Goal: Task Accomplishment & Management: Manage account settings

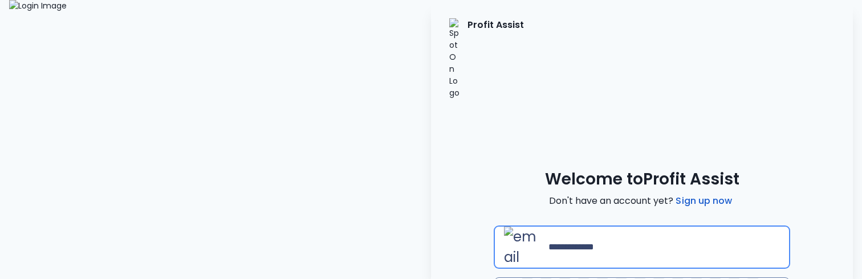
type input "**********"
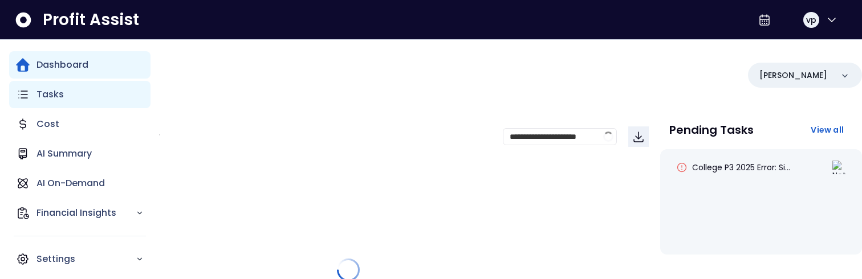
click at [58, 102] on div "Tasks" at bounding box center [79, 94] width 141 height 27
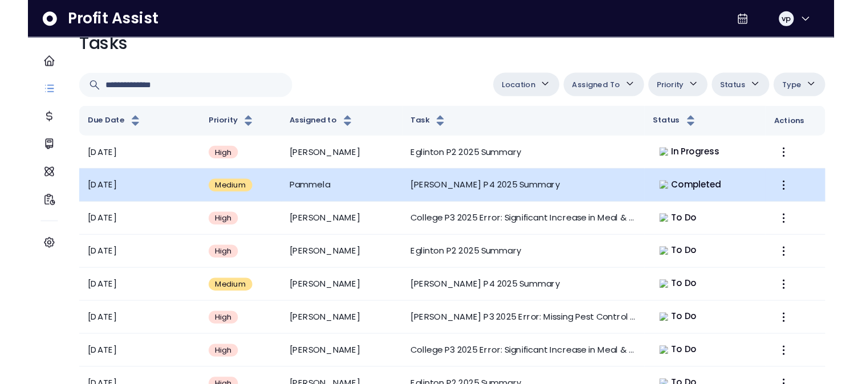
scroll to position [21, 0]
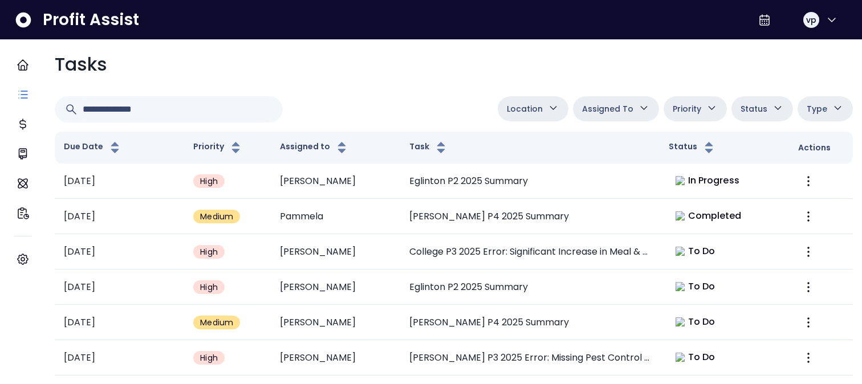
click at [619, 121] on button "Assigned To" at bounding box center [616, 108] width 86 height 25
click at [691, 114] on span "Priority" at bounding box center [687, 109] width 29 height 14
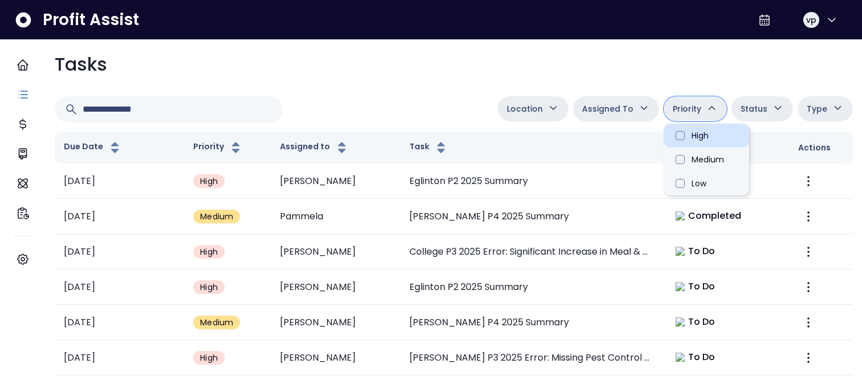
click at [690, 138] on li "High" at bounding box center [707, 136] width 86 height 24
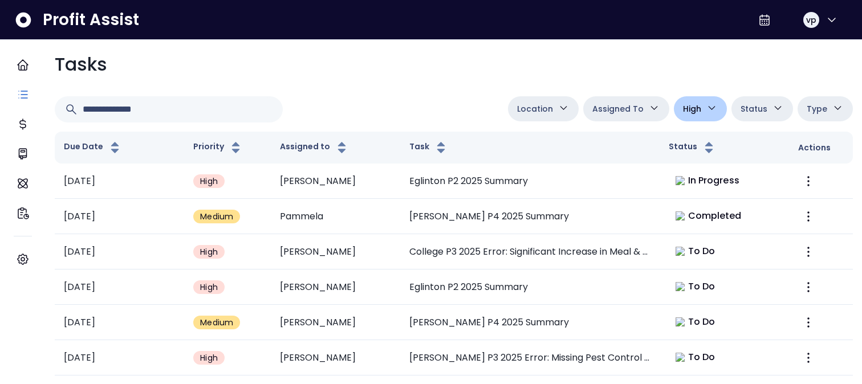
click at [707, 116] on button "High" at bounding box center [700, 108] width 53 height 25
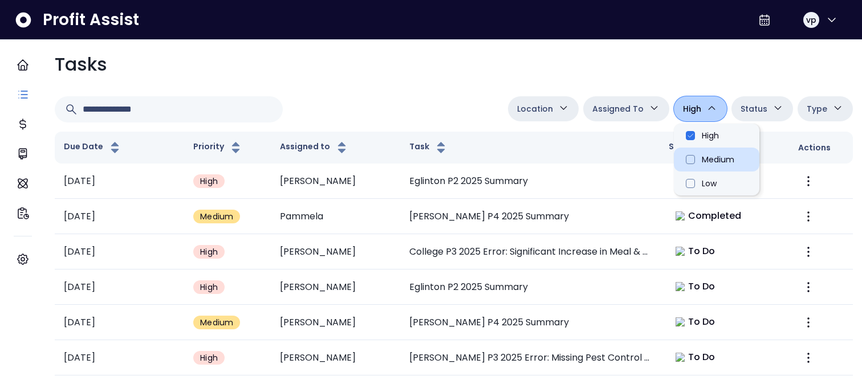
click at [696, 157] on li "Medium" at bounding box center [717, 160] width 86 height 24
type input "**********"
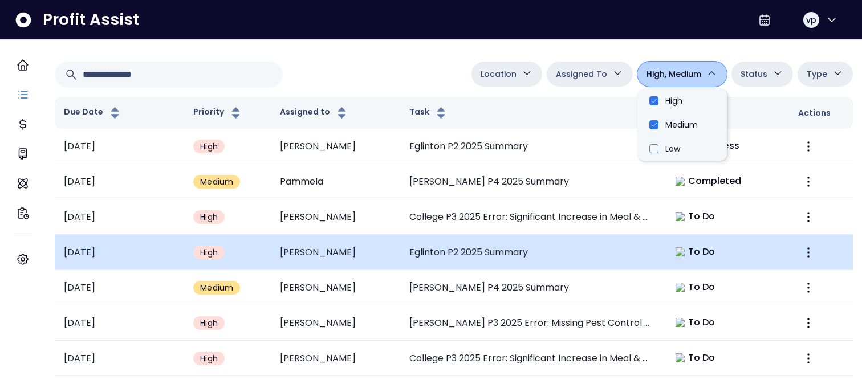
scroll to position [62, 0]
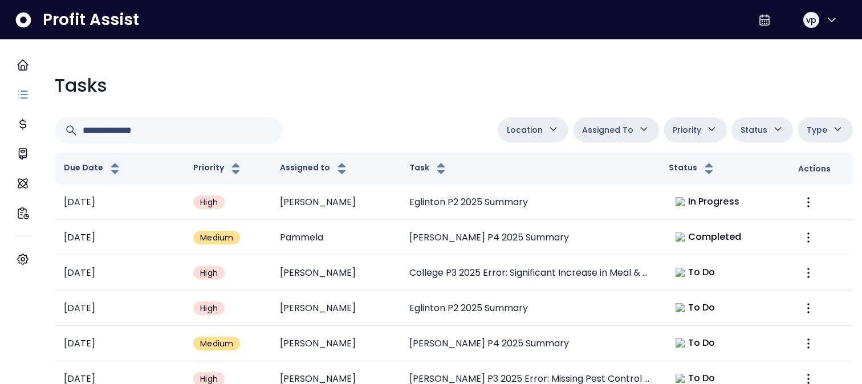
scroll to position [62, 0]
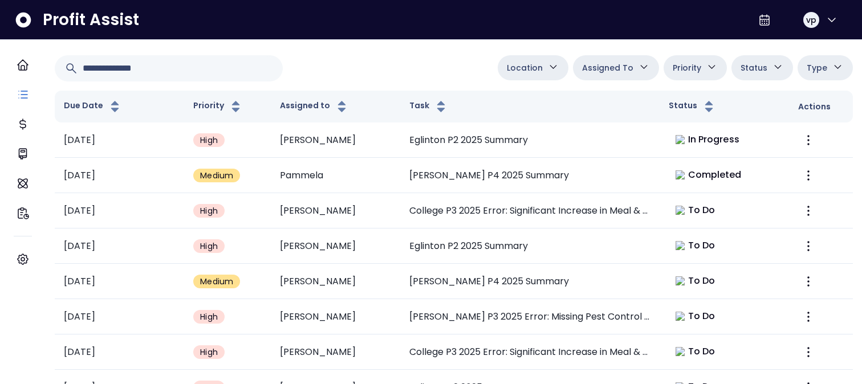
click at [695, 67] on button "Priority" at bounding box center [695, 67] width 63 height 25
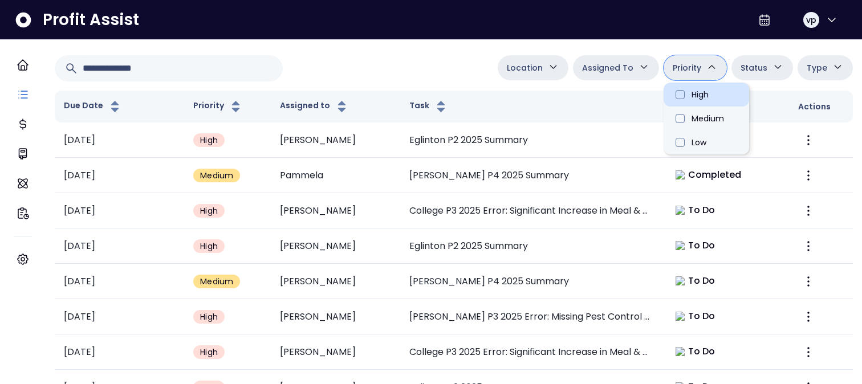
click at [686, 105] on li "High" at bounding box center [707, 95] width 86 height 24
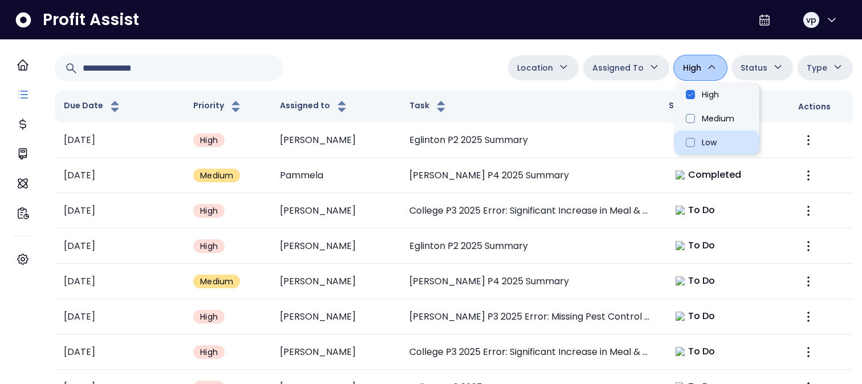
click at [684, 141] on li "Low" at bounding box center [717, 143] width 86 height 24
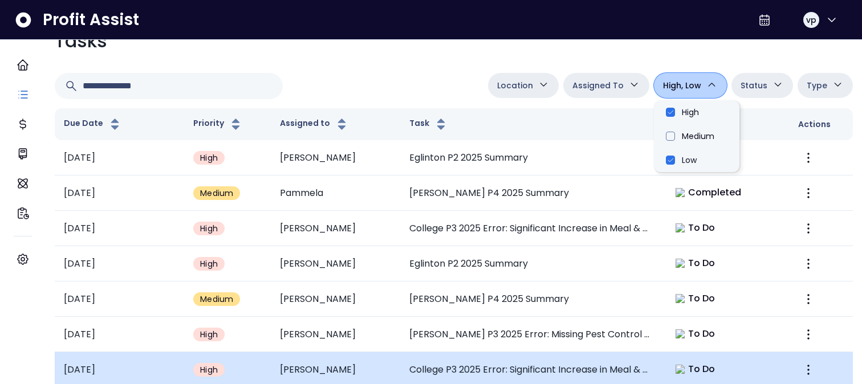
scroll to position [0, 0]
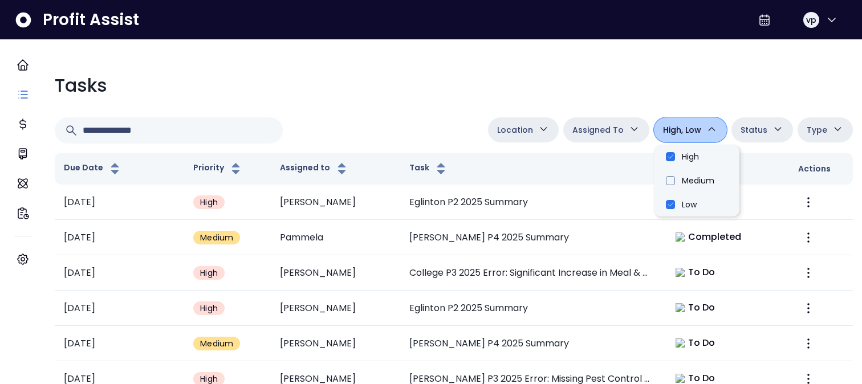
click at [663, 132] on span "High, Low" at bounding box center [682, 130] width 38 height 14
click at [719, 137] on div "**********" at bounding box center [670, 131] width 365 height 26
click at [706, 133] on icon "button" at bounding box center [712, 129] width 12 height 12
click at [700, 161] on li "High" at bounding box center [697, 157] width 86 height 24
type input "*******"
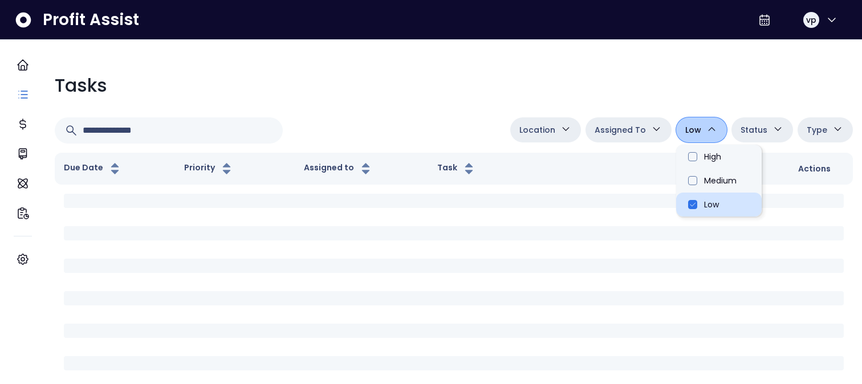
click at [700, 209] on li "Low" at bounding box center [719, 205] width 86 height 24
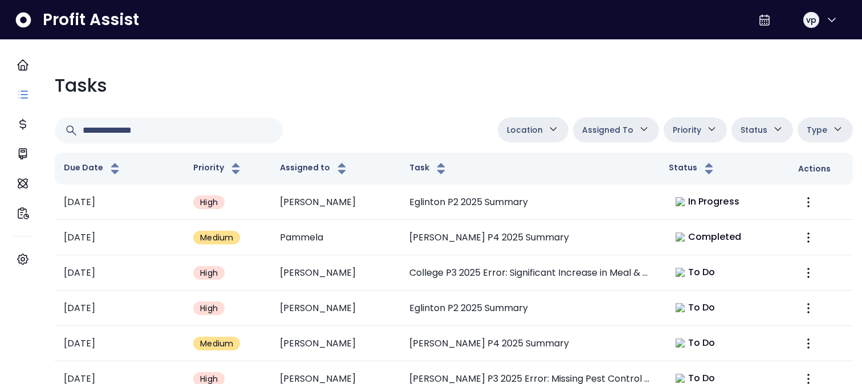
click at [723, 82] on div "Tasks" at bounding box center [454, 85] width 799 height 27
click at [737, 119] on button "Status" at bounding box center [763, 130] width 62 height 25
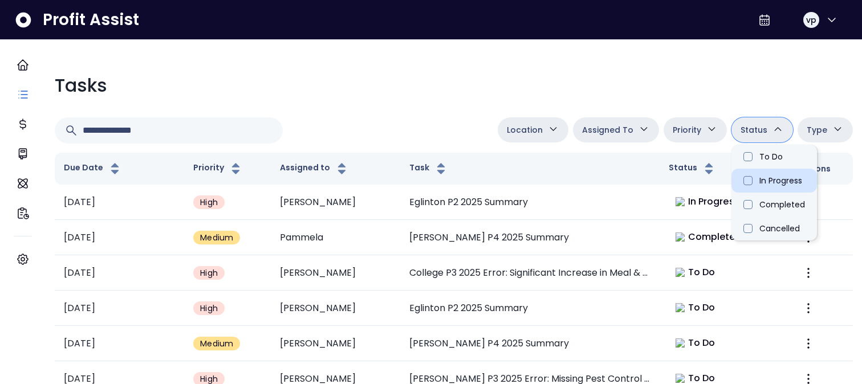
click at [759, 188] on li "In Progress" at bounding box center [775, 181] width 86 height 24
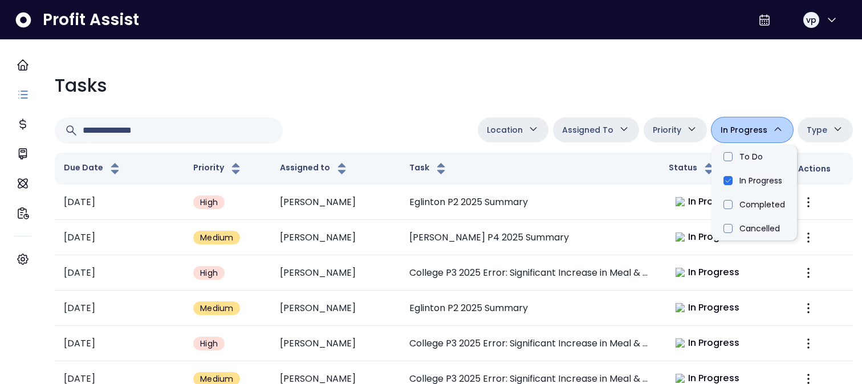
click at [652, 103] on div "**********" at bounding box center [454, 269] width 817 height 413
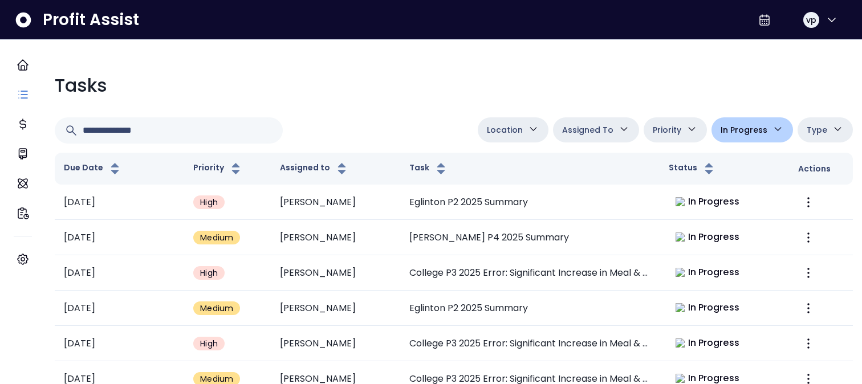
click at [739, 137] on button "In Progress" at bounding box center [753, 130] width 82 height 25
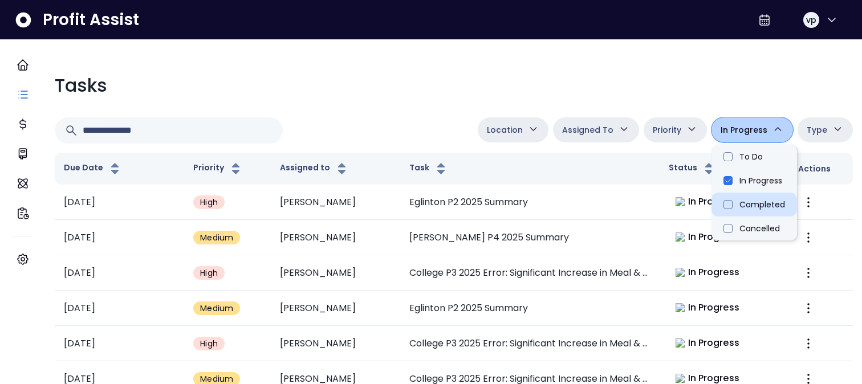
click at [736, 202] on li "Completed" at bounding box center [755, 205] width 86 height 24
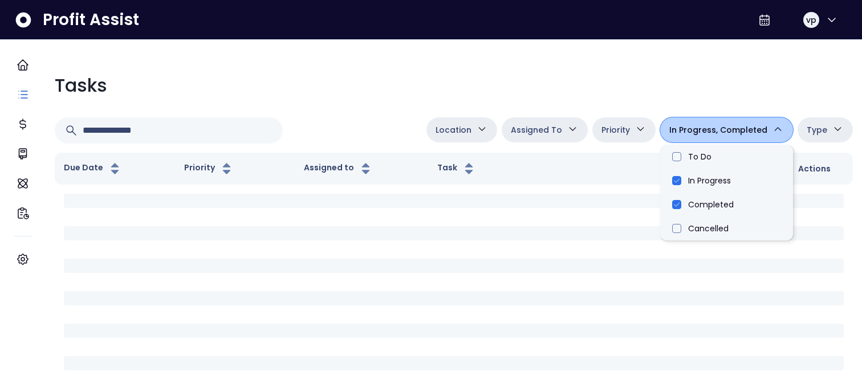
click at [667, 95] on div "Tasks" at bounding box center [454, 85] width 799 height 27
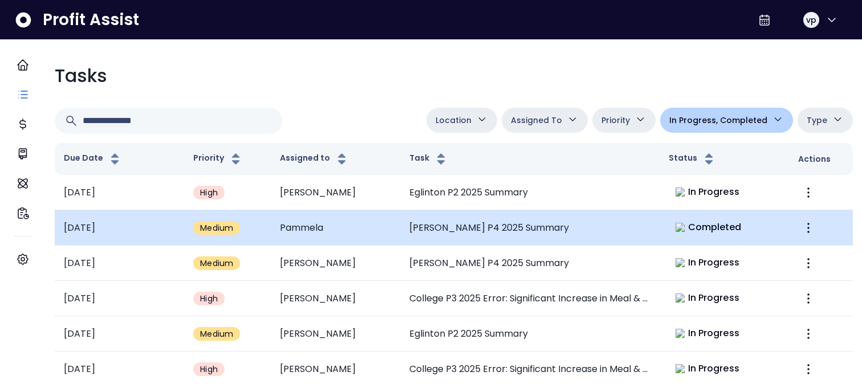
scroll to position [7, 0]
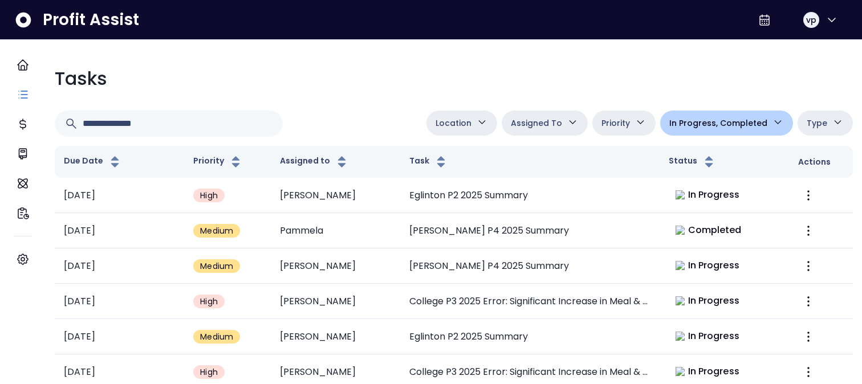
click at [731, 124] on span "In Progress, Completed" at bounding box center [719, 123] width 98 height 14
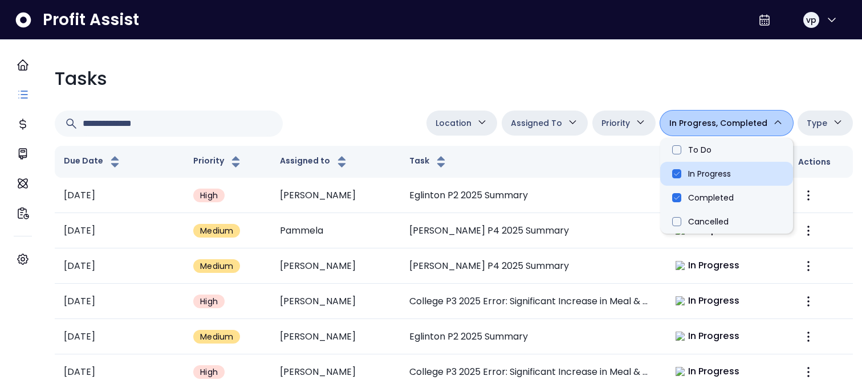
click at [724, 177] on li "In Progress" at bounding box center [727, 174] width 133 height 24
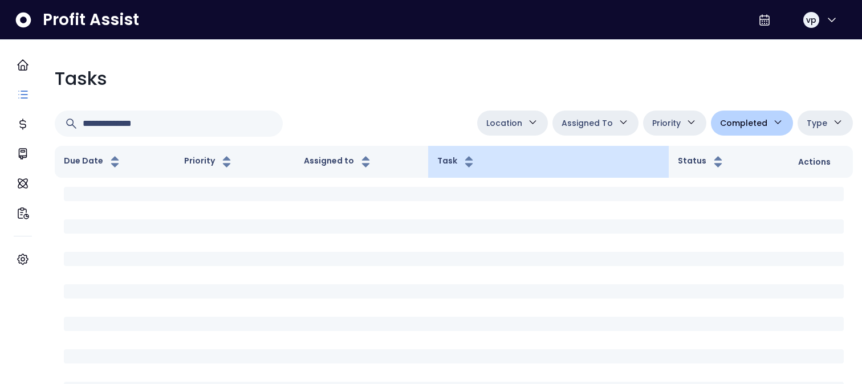
scroll to position [0, 0]
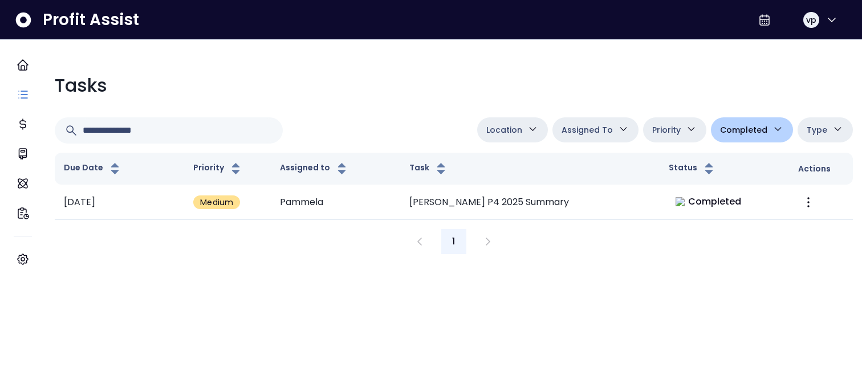
click at [748, 129] on span "Completed" at bounding box center [743, 130] width 47 height 14
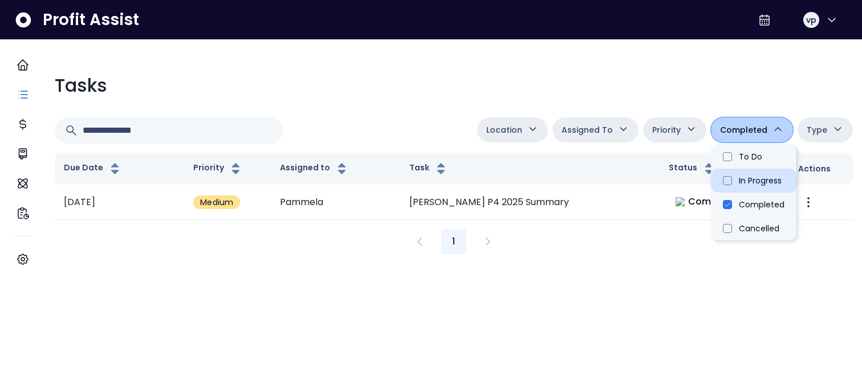
click at [740, 178] on li "In Progress" at bounding box center [754, 181] width 86 height 24
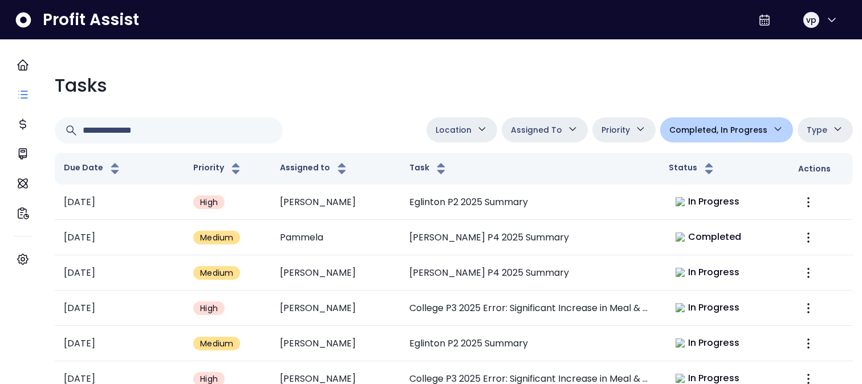
click at [731, 126] on span "Completed, In Progress" at bounding box center [719, 130] width 98 height 14
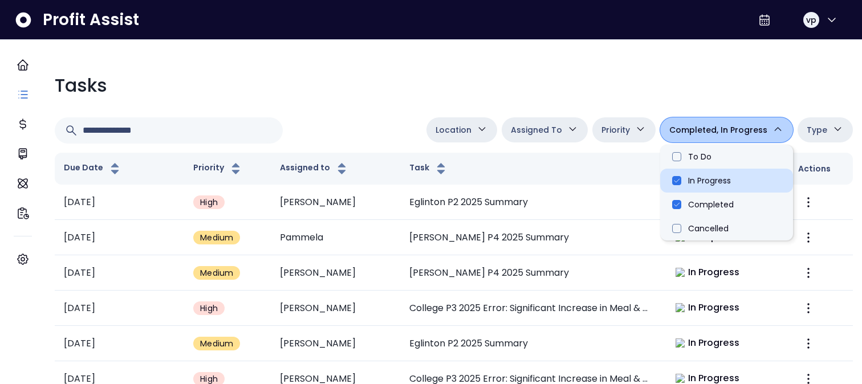
click at [700, 180] on li "In Progress" at bounding box center [727, 181] width 133 height 24
type input "**********"
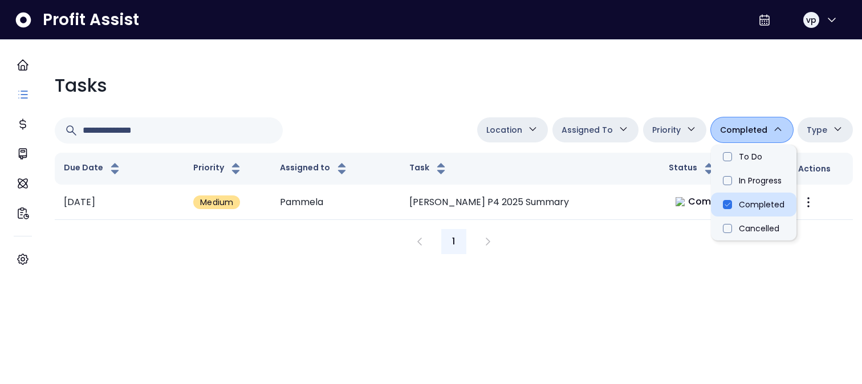
click at [729, 202] on li "Completed" at bounding box center [754, 205] width 86 height 24
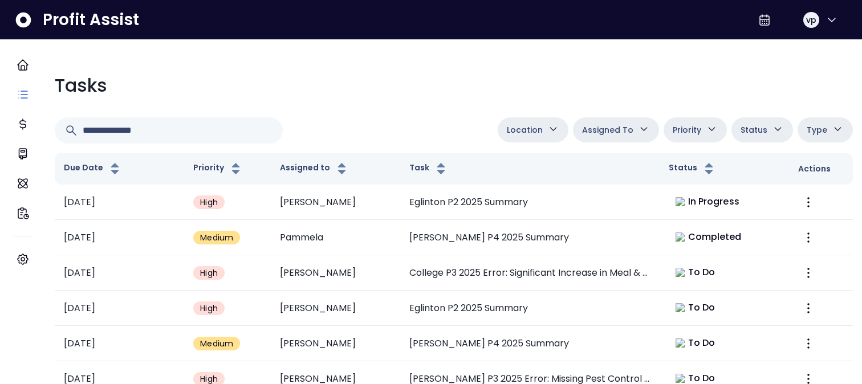
click at [629, 133] on button "Assigned To" at bounding box center [616, 130] width 86 height 25
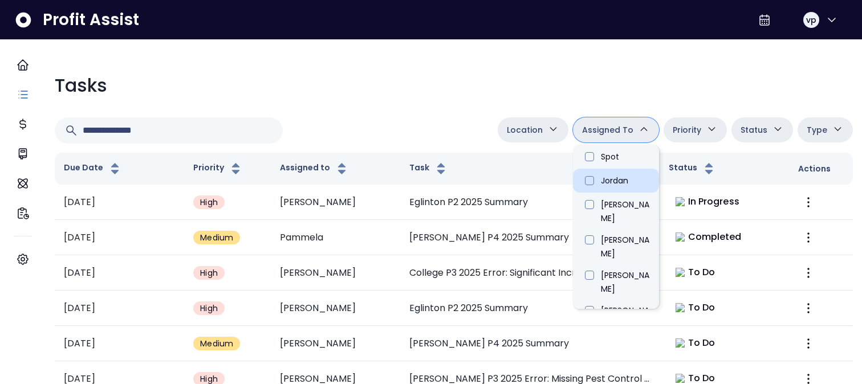
click at [614, 183] on li "Jordan" at bounding box center [616, 181] width 86 height 24
type input "****"
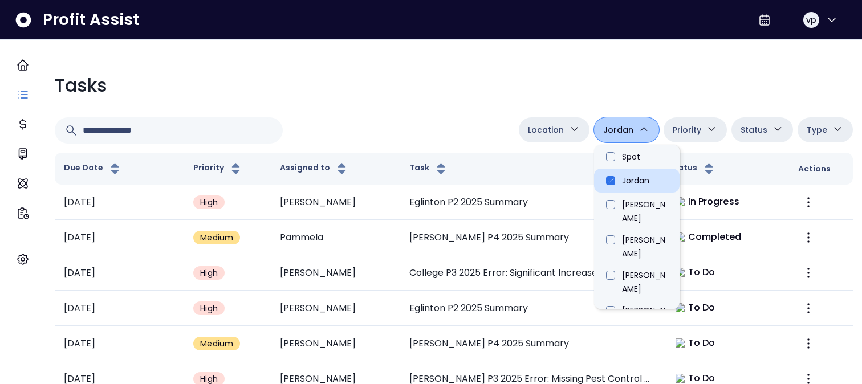
click at [615, 187] on li "Jordan" at bounding box center [637, 181] width 86 height 24
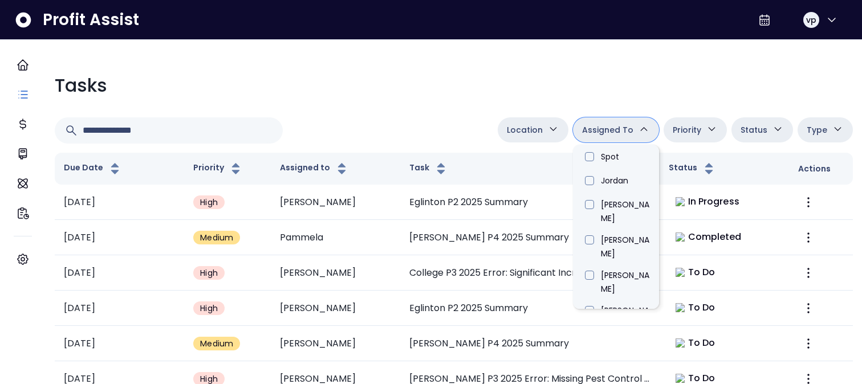
click at [516, 131] on span "Location" at bounding box center [525, 130] width 36 height 14
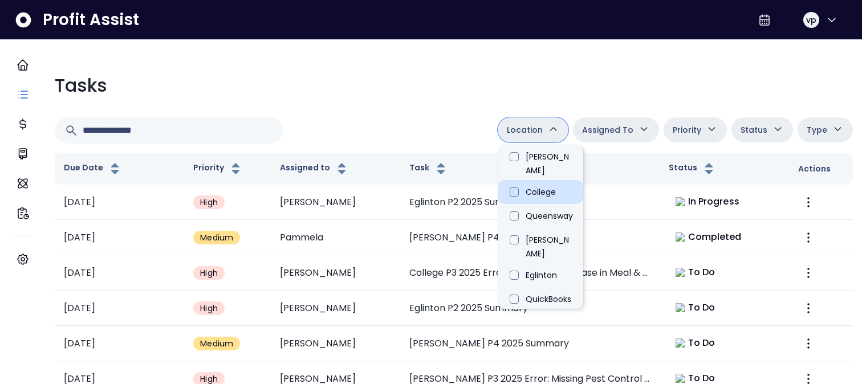
click at [529, 180] on li "College" at bounding box center [541, 192] width 86 height 24
type input "**********"
click at [543, 183] on li "College" at bounding box center [544, 192] width 86 height 24
click at [526, 183] on li "College" at bounding box center [541, 192] width 86 height 24
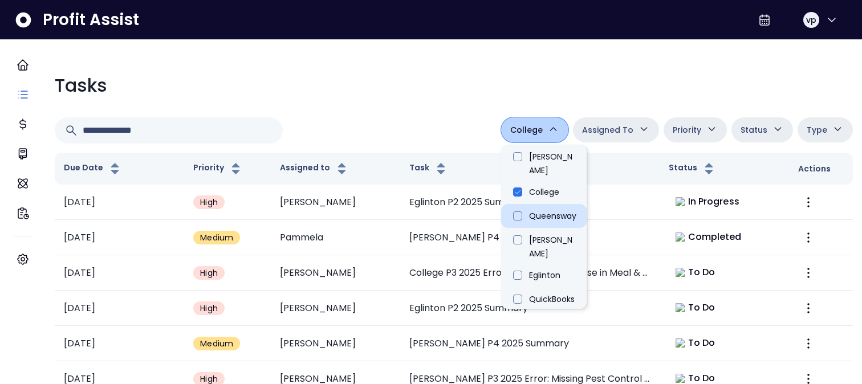
click at [529, 210] on li "Queensway" at bounding box center [544, 216] width 86 height 24
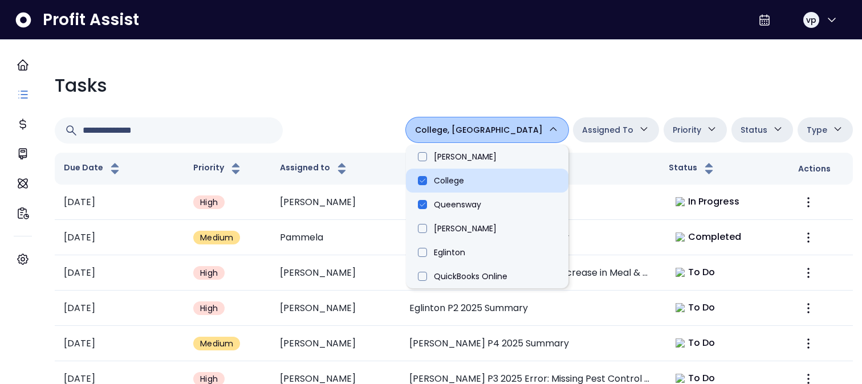
click at [481, 185] on li "College" at bounding box center [487, 181] width 163 height 24
type input "**********"
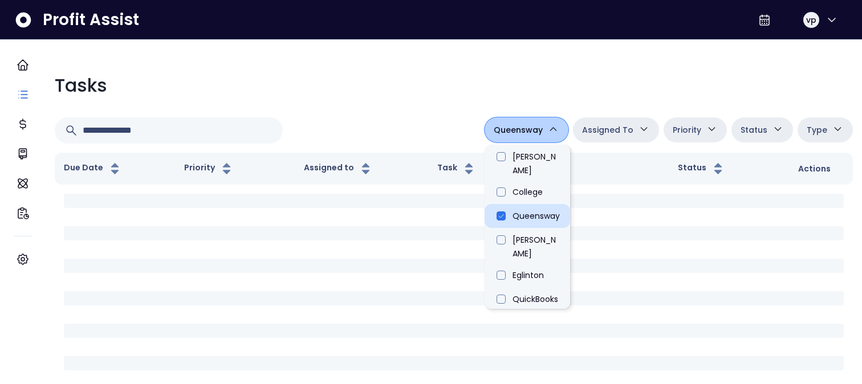
click at [495, 204] on li "Queensway" at bounding box center [528, 216] width 86 height 24
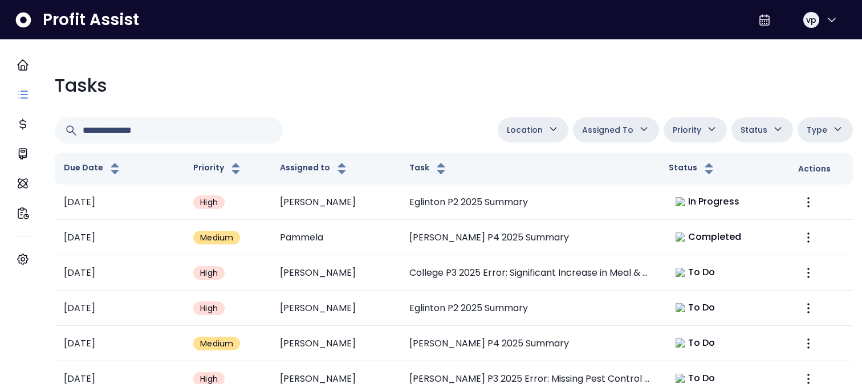
click at [619, 135] on span "Assigned To" at bounding box center [607, 130] width 51 height 14
click at [692, 130] on button "Priority" at bounding box center [695, 130] width 63 height 25
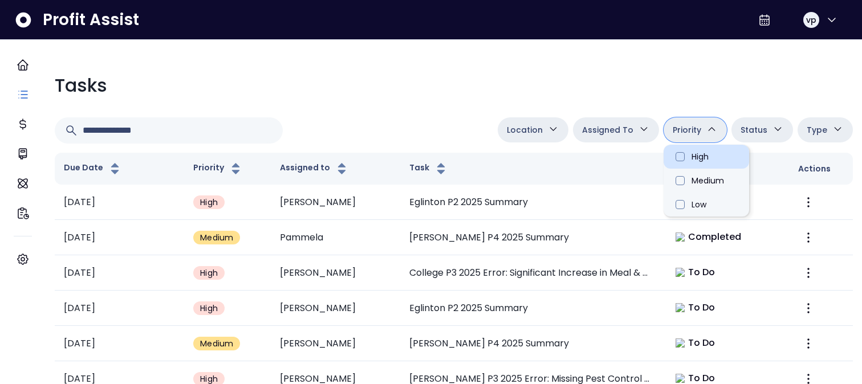
click at [687, 159] on li "High" at bounding box center [707, 157] width 86 height 24
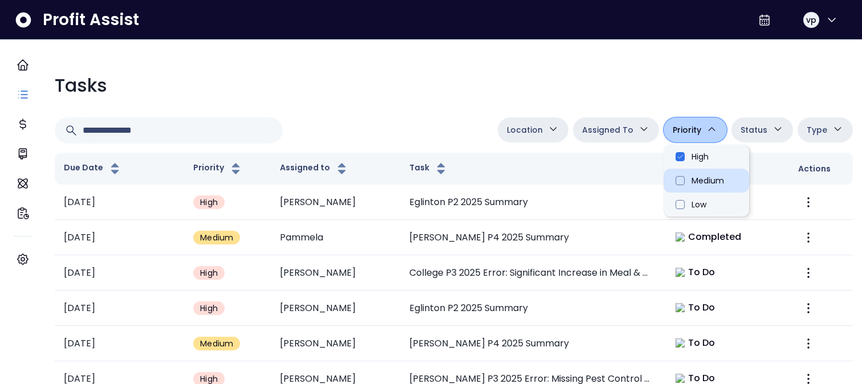
click at [680, 190] on li "Medium" at bounding box center [707, 181] width 86 height 24
type input "**********"
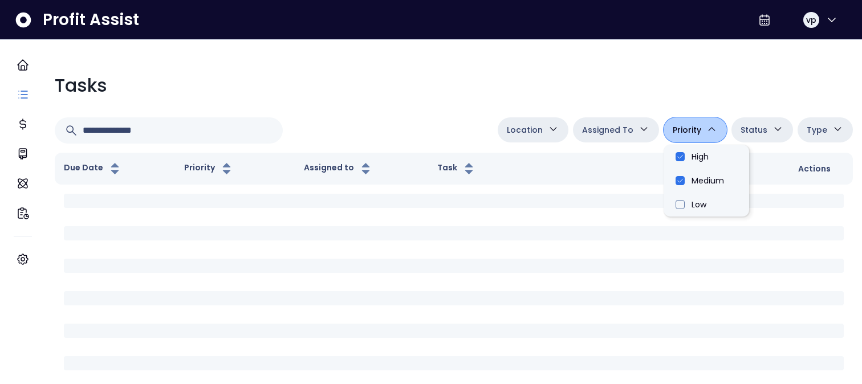
click at [574, 94] on div "Tasks" at bounding box center [454, 85] width 799 height 27
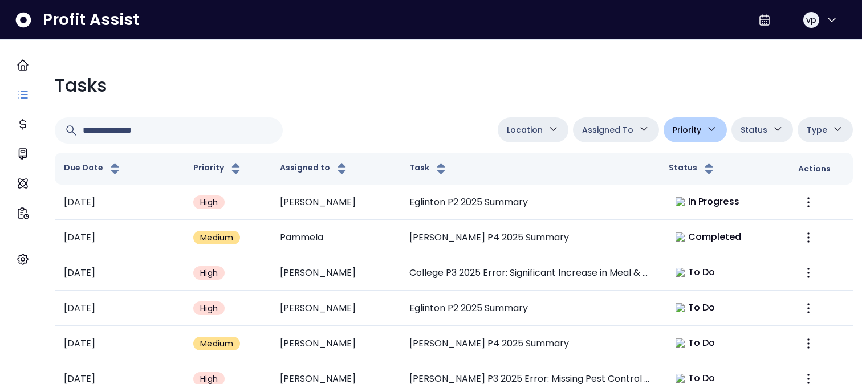
click at [772, 131] on icon "button" at bounding box center [778, 129] width 12 height 12
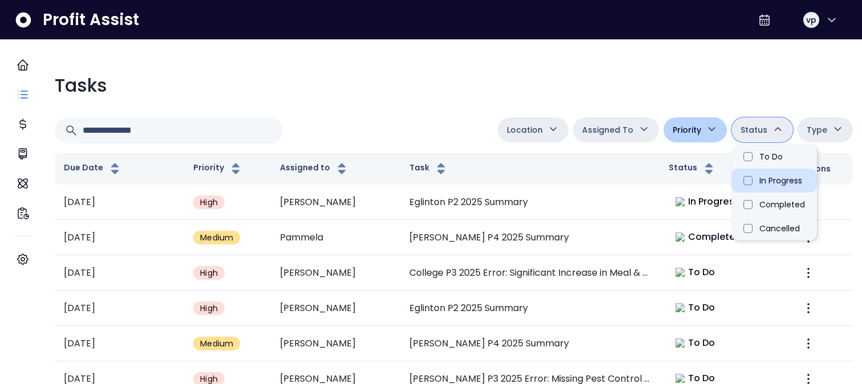
click at [760, 188] on li "In Progress" at bounding box center [775, 181] width 86 height 24
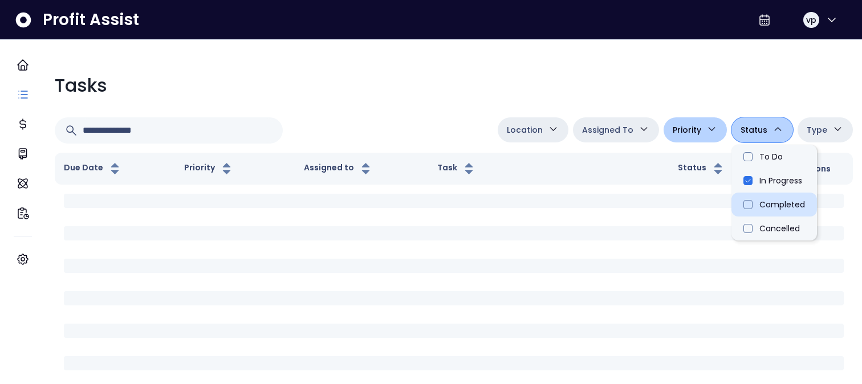
click at [760, 203] on li "Completed" at bounding box center [775, 205] width 86 height 24
type input "**********"
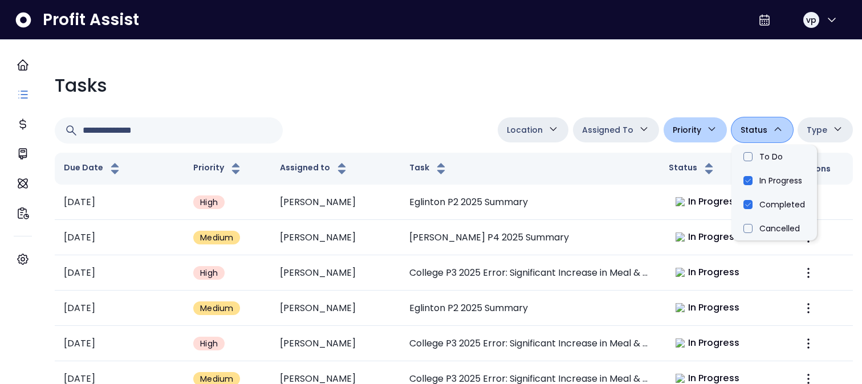
click at [690, 124] on span "Priority" at bounding box center [687, 130] width 29 height 14
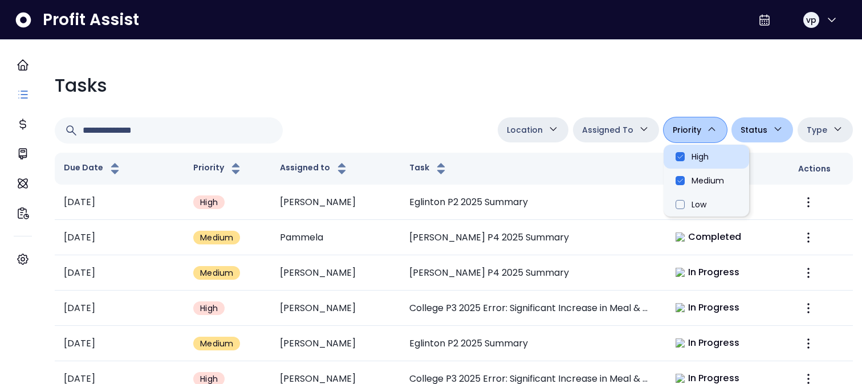
click at [680, 166] on li "High" at bounding box center [707, 157] width 86 height 24
type input "**********"
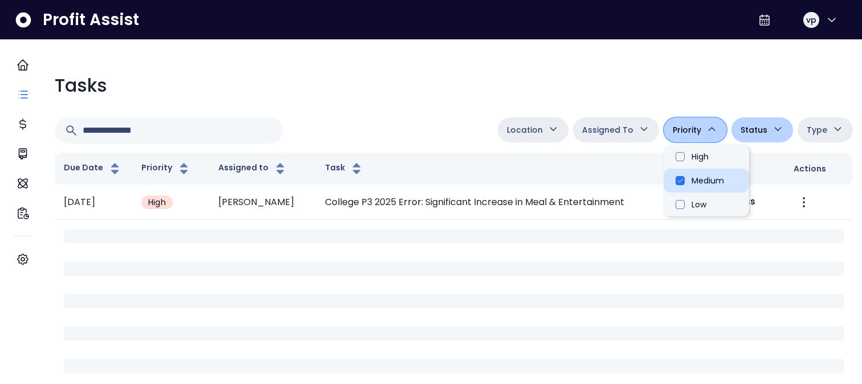
click at [680, 175] on li "Medium" at bounding box center [707, 181] width 86 height 24
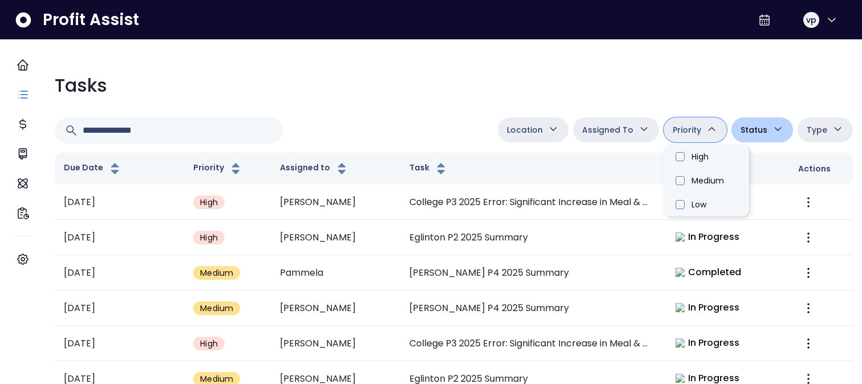
click at [622, 84] on div "Tasks" at bounding box center [454, 85] width 799 height 27
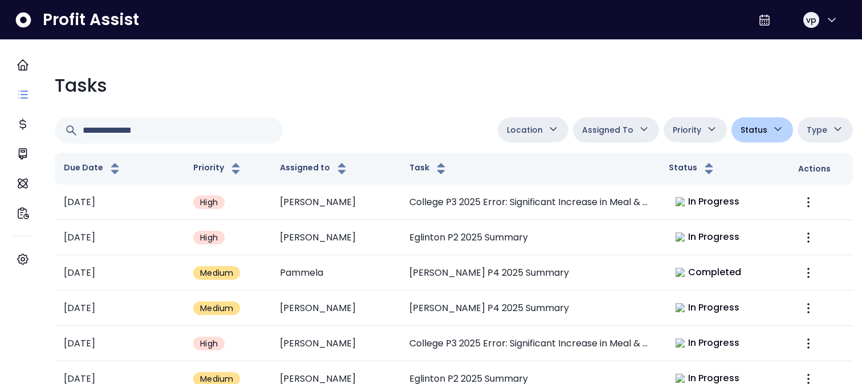
click at [759, 128] on button "Status" at bounding box center [763, 130] width 62 height 25
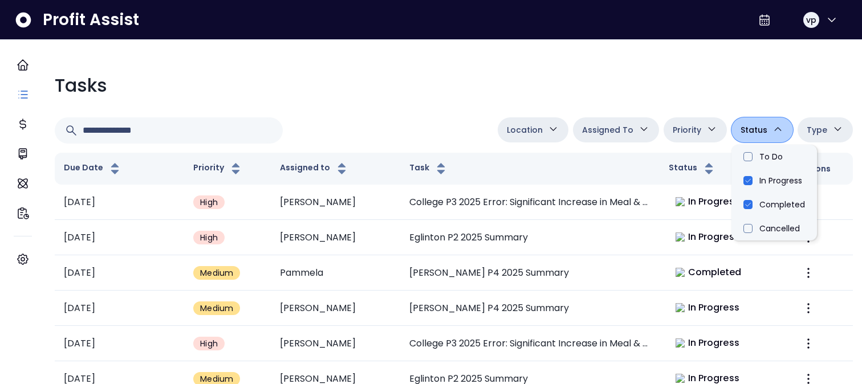
click at [583, 92] on div "Tasks" at bounding box center [454, 85] width 799 height 27
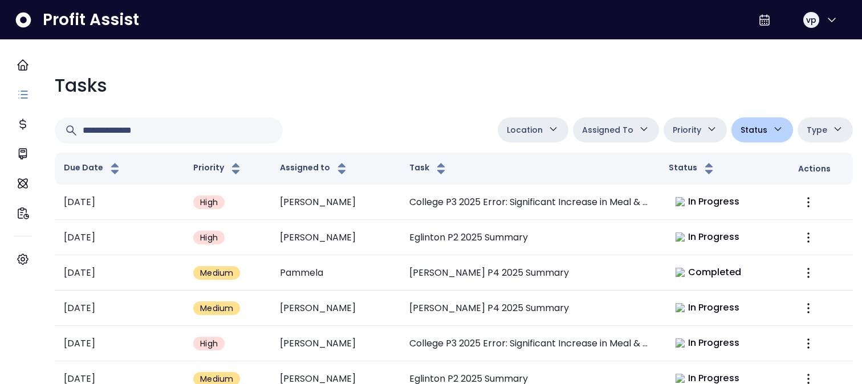
click at [741, 137] on button "Status" at bounding box center [763, 130] width 62 height 25
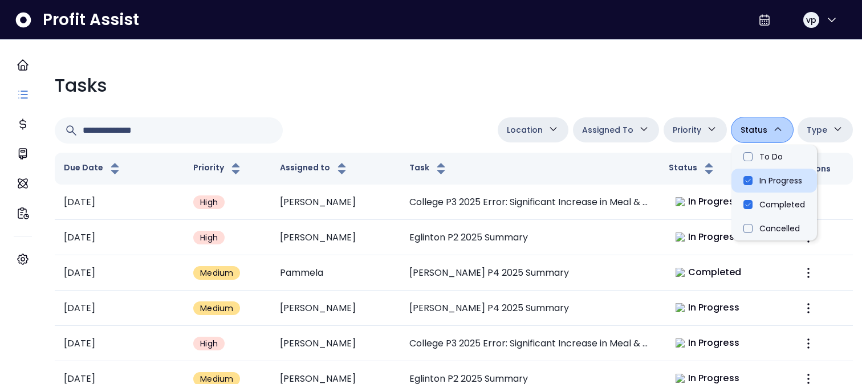
click at [743, 183] on li "In Progress" at bounding box center [775, 181] width 86 height 24
type input "**********"
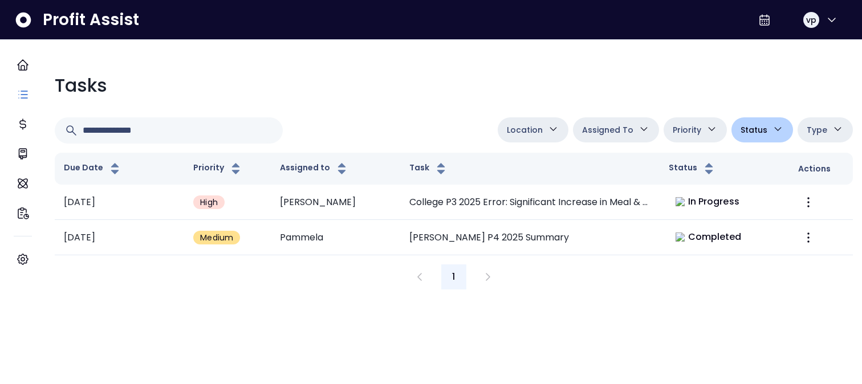
click at [554, 94] on div "Tasks" at bounding box center [454, 85] width 799 height 27
click at [756, 127] on span "Status" at bounding box center [754, 130] width 27 height 14
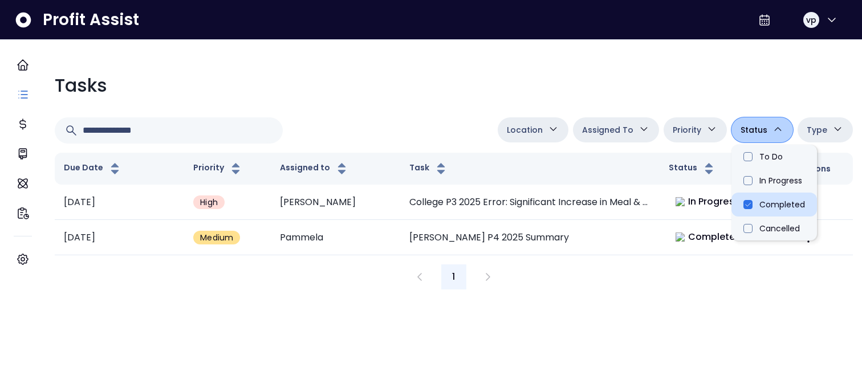
click at [740, 202] on li "Completed" at bounding box center [775, 205] width 86 height 24
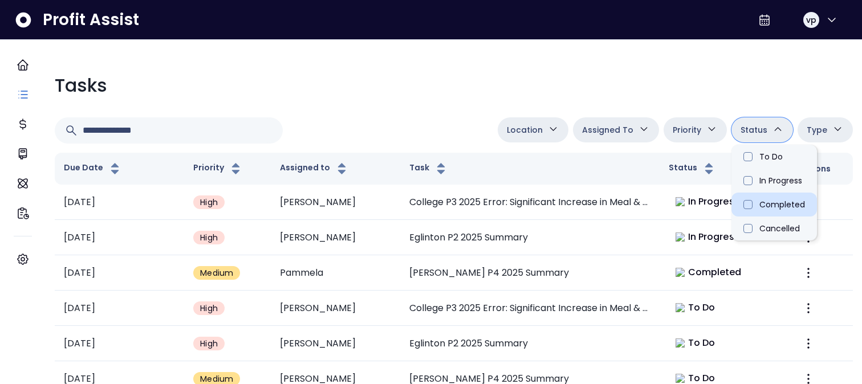
click at [740, 202] on li "Completed" at bounding box center [775, 205] width 86 height 24
type input "**********"
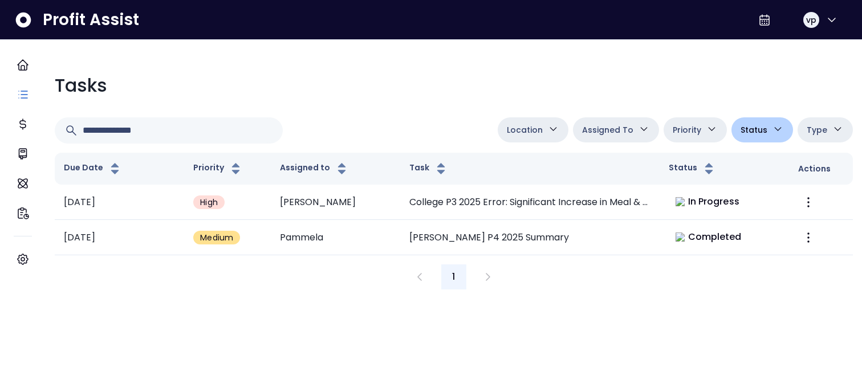
click at [444, 89] on div "Tasks" at bounding box center [454, 85] width 799 height 27
click at [346, 82] on div "Tasks" at bounding box center [454, 85] width 799 height 27
click at [507, 129] on span "Location" at bounding box center [525, 130] width 36 height 14
click at [378, 139] on div "**********" at bounding box center [454, 131] width 799 height 26
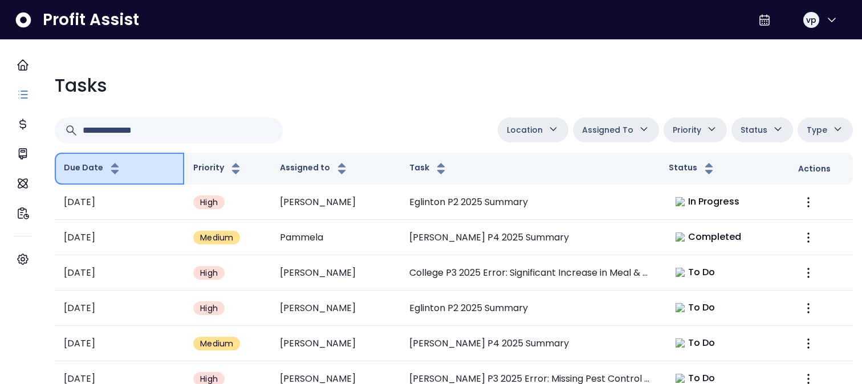
click at [119, 171] on icon "button" at bounding box center [114, 172] width 7 height 4
click at [122, 170] on icon "button" at bounding box center [115, 169] width 14 height 14
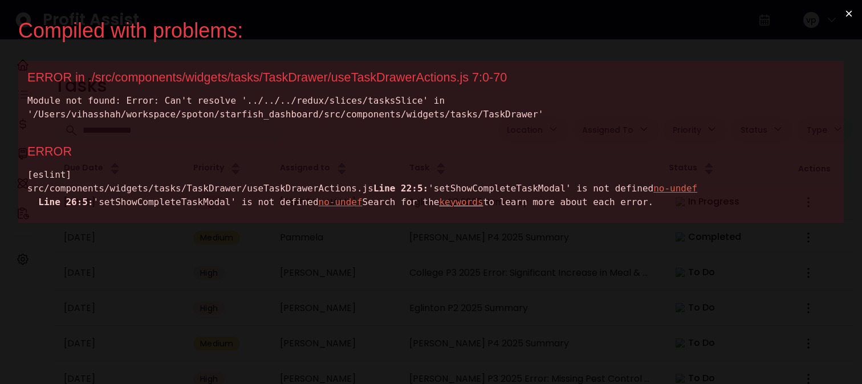
click at [191, 200] on div "[eslint] src/components/widgets/tasks/TaskDrawer/useTaskDrawerActions.js Line 2…" at bounding box center [431, 188] width 808 height 41
copy div "setShowCompleteTaskModal"
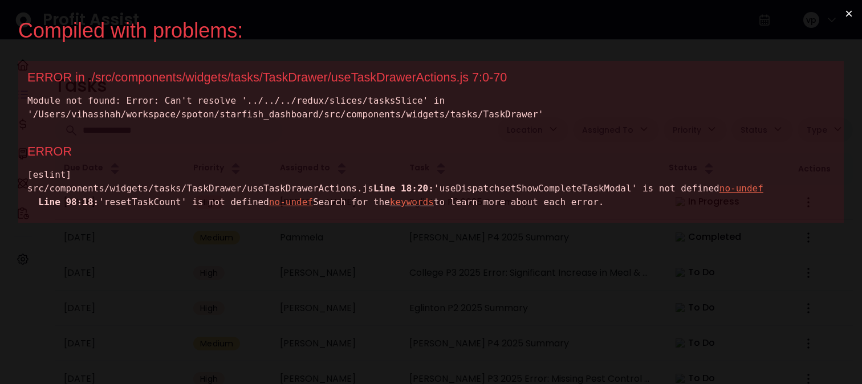
click at [168, 205] on div "[eslint] src/components/widgets/tasks/TaskDrawer/useTaskDrawerActions.js Line 1…" at bounding box center [431, 188] width 808 height 41
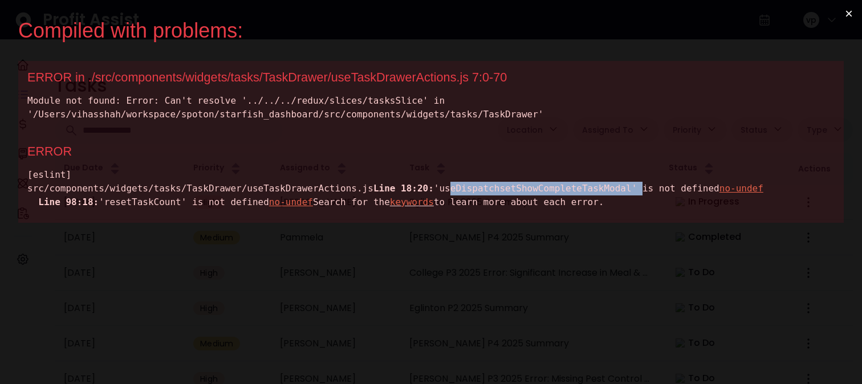
click at [168, 205] on div "[eslint] src/components/widgets/tasks/TaskDrawer/useTaskDrawerActions.js Line 1…" at bounding box center [431, 188] width 808 height 41
copy div "useDispatchsetShowCompleteTaskModal"
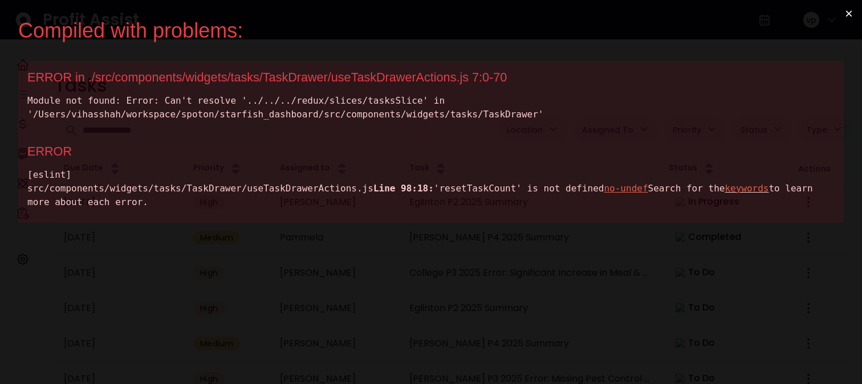
click at [166, 203] on div "[eslint] src/components/widgets/tasks/TaskDrawer/useTaskDrawerActions.js Line 9…" at bounding box center [431, 188] width 808 height 41
copy div "resetTaskCount"
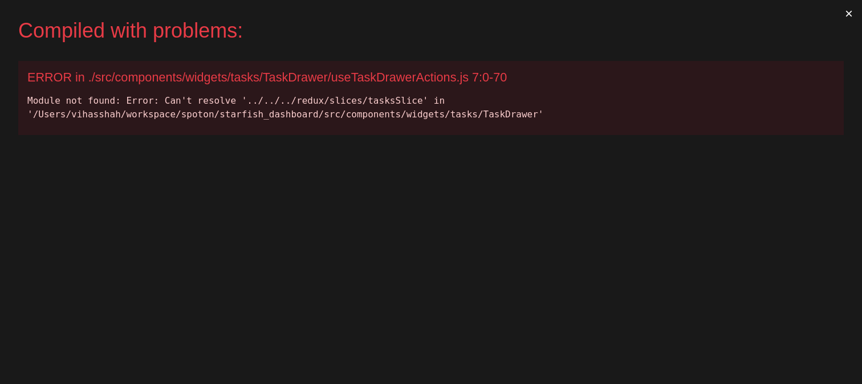
click at [411, 103] on div "Module not found: Error: Can't resolve '../../../redux/slices/tasksSlice' in '/…" at bounding box center [431, 107] width 808 height 27
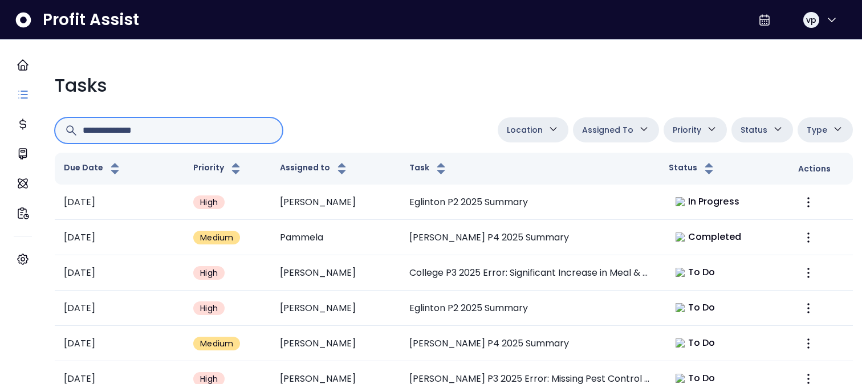
click at [114, 127] on input "text" at bounding box center [178, 130] width 191 height 25
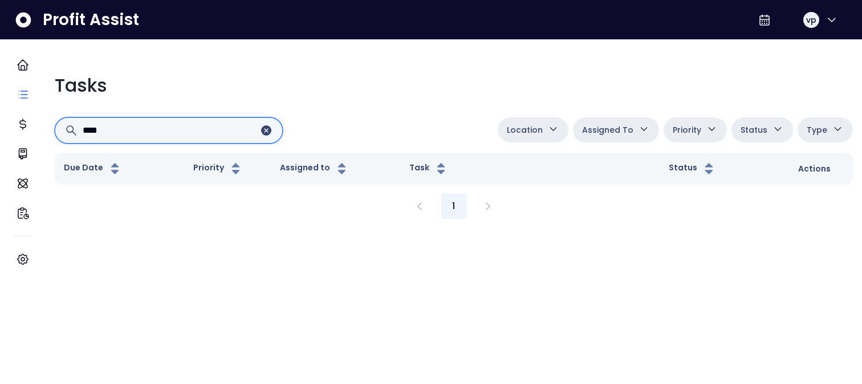
type input "****"
click at [272, 132] on icon "Clear input" at bounding box center [266, 130] width 10 height 10
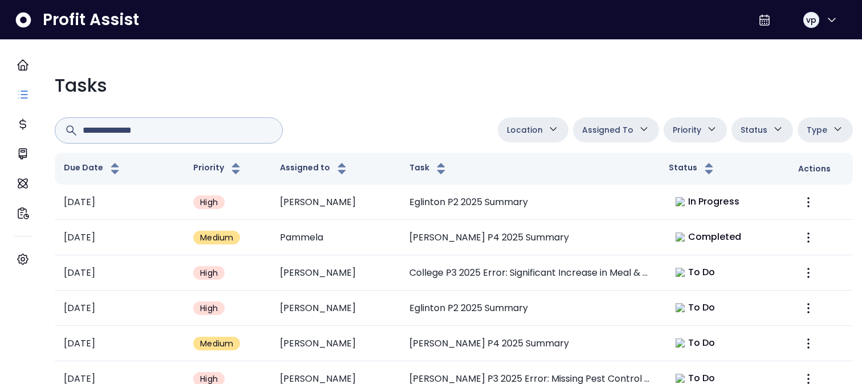
click at [749, 131] on span "Status" at bounding box center [754, 130] width 27 height 14
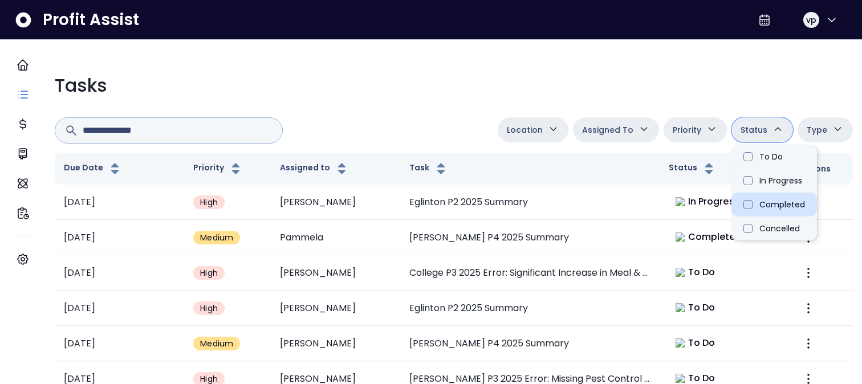
click at [746, 209] on li "Completed" at bounding box center [775, 205] width 86 height 24
type input "**********"
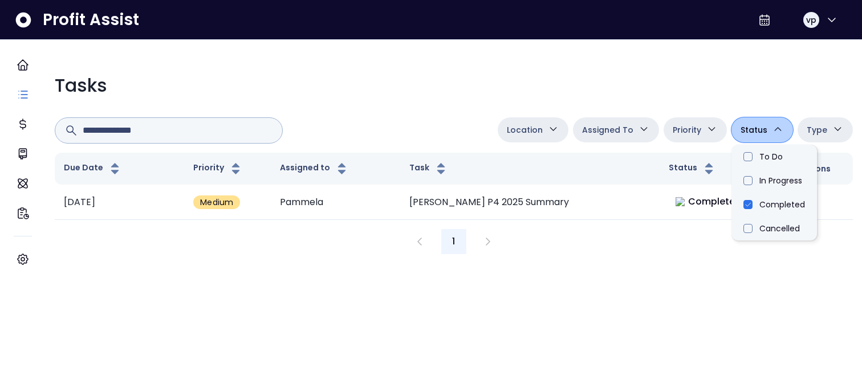
click at [537, 105] on div "**********" at bounding box center [454, 163] width 817 height 201
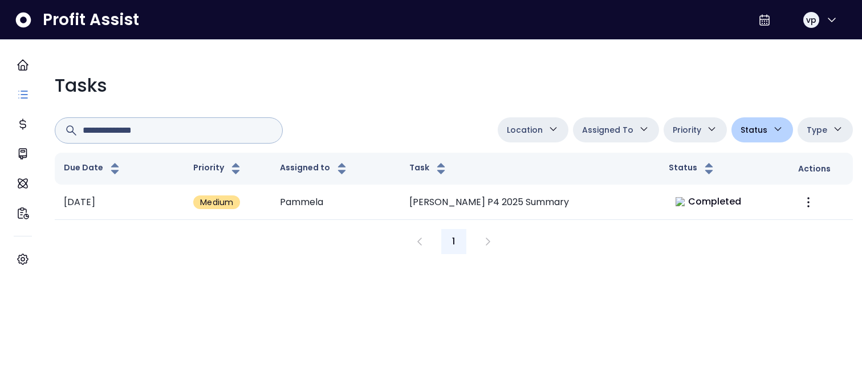
click at [537, 105] on div "**********" at bounding box center [454, 163] width 817 height 201
click at [732, 135] on button "Status" at bounding box center [763, 130] width 62 height 25
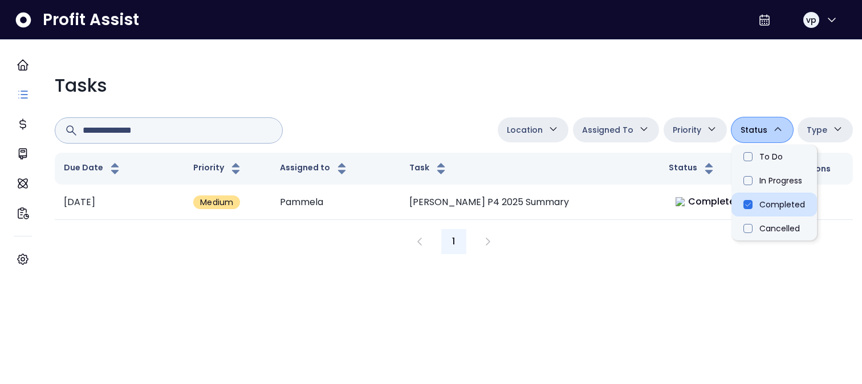
click at [740, 204] on li "Completed" at bounding box center [775, 205] width 86 height 24
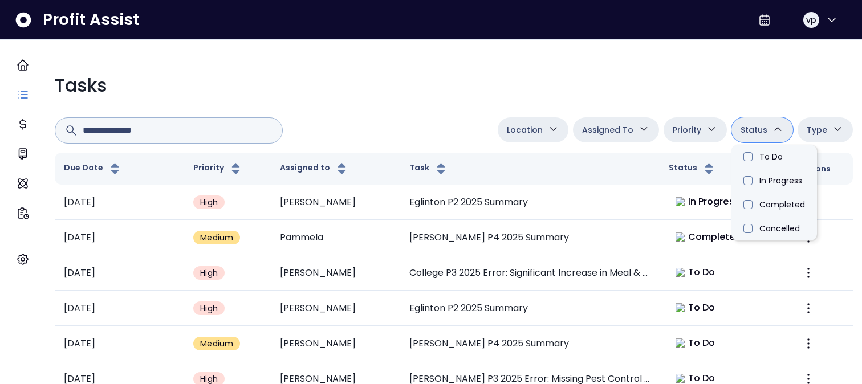
click at [394, 122] on div "Location [PERSON_NAME][GEOGRAPHIC_DATA] [GEOGRAPHIC_DATA] [PERSON_NAME] QuickBo…" at bounding box center [454, 131] width 799 height 26
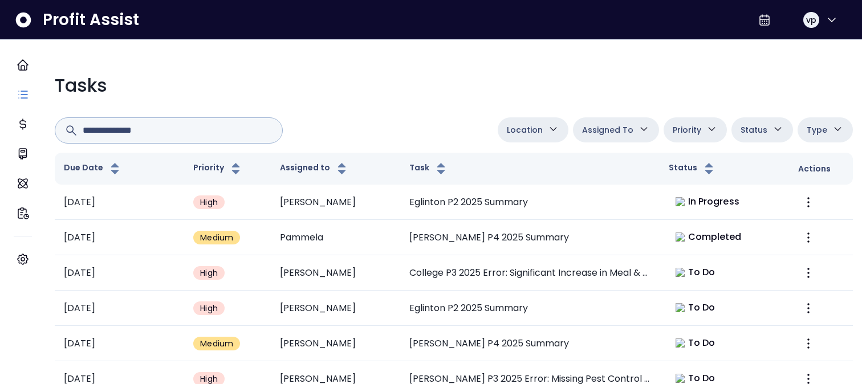
scroll to position [7, 0]
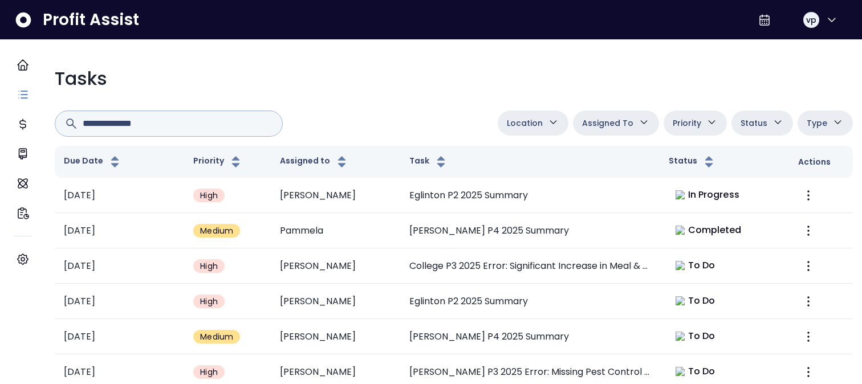
click at [743, 131] on button "Status" at bounding box center [763, 123] width 62 height 25
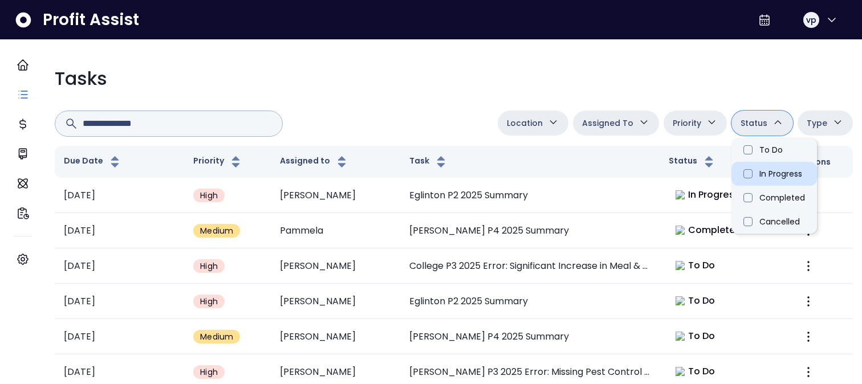
click at [756, 181] on li "In Progress" at bounding box center [775, 174] width 86 height 24
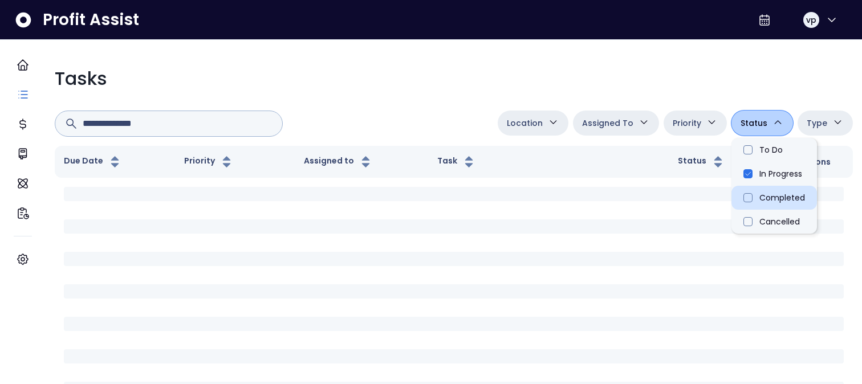
click at [756, 193] on li "Completed" at bounding box center [775, 198] width 86 height 24
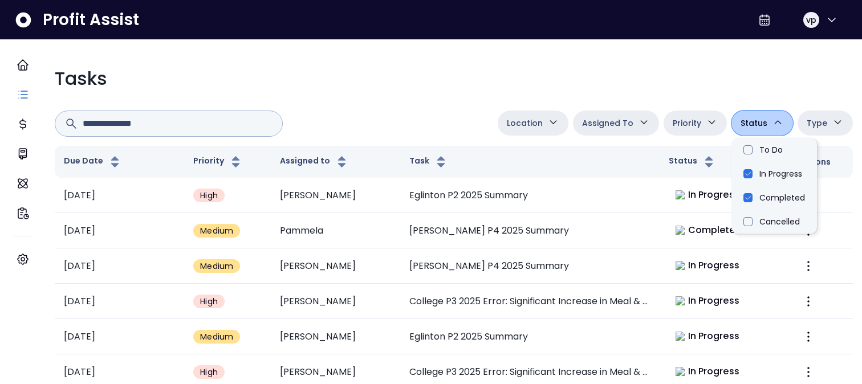
click at [425, 116] on div "**********" at bounding box center [454, 124] width 799 height 26
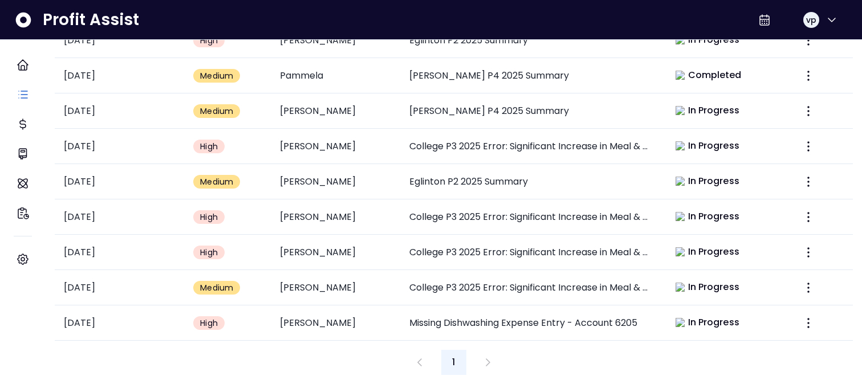
scroll to position [0, 0]
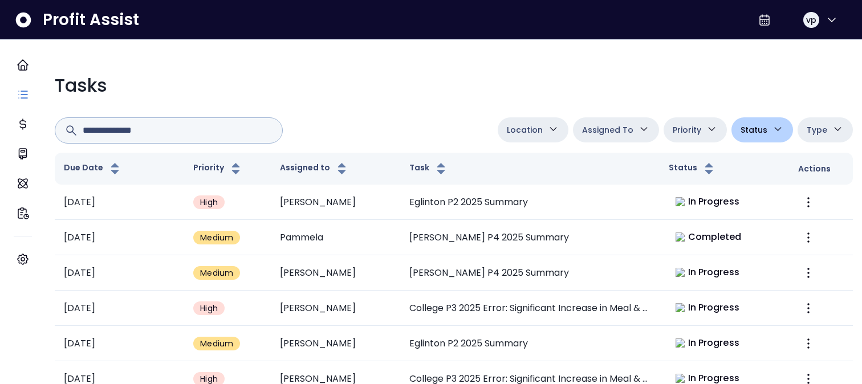
click at [760, 125] on button "Status" at bounding box center [763, 130] width 62 height 25
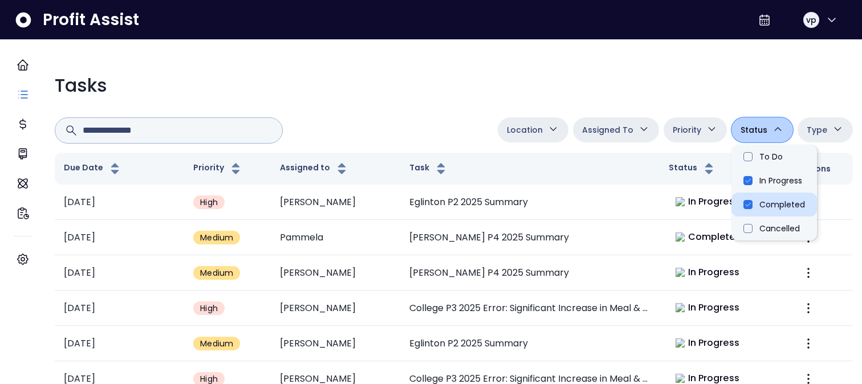
click at [768, 210] on li "Completed" at bounding box center [775, 205] width 86 height 24
type input "**********"
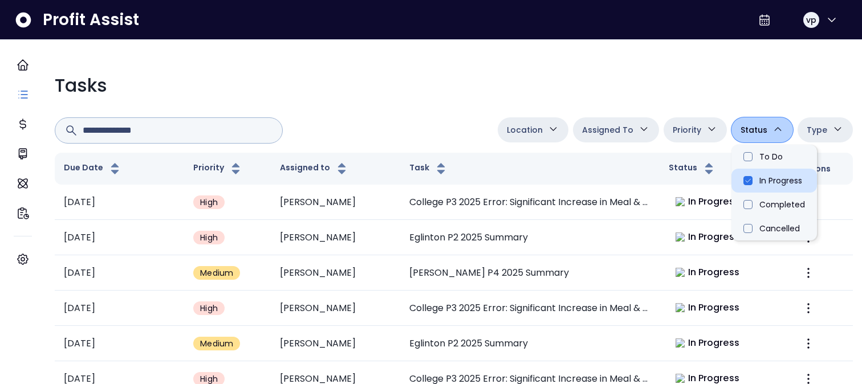
click at [750, 174] on li "In Progress" at bounding box center [775, 181] width 86 height 24
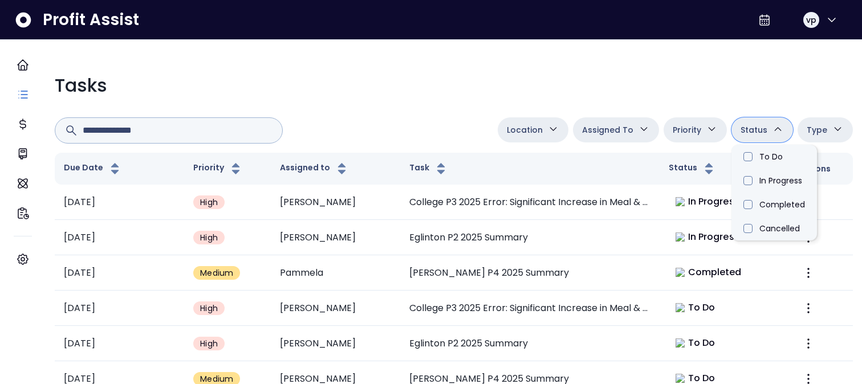
click at [471, 130] on div "Location [PERSON_NAME][GEOGRAPHIC_DATA] [GEOGRAPHIC_DATA] [PERSON_NAME] QuickBo…" at bounding box center [454, 131] width 799 height 26
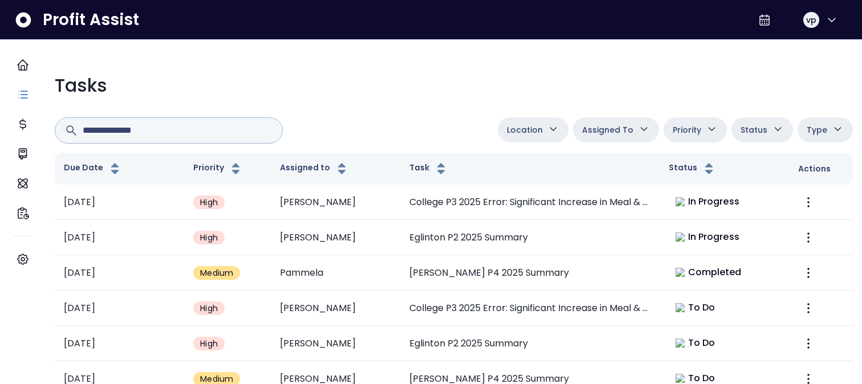
scroll to position [14, 0]
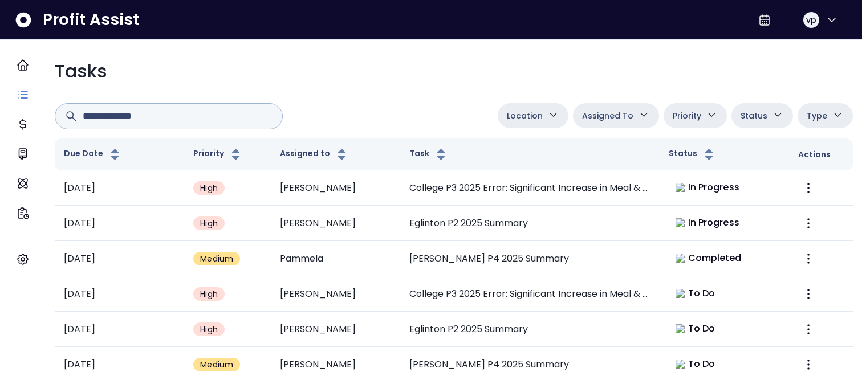
click at [422, 111] on div "Location [PERSON_NAME][GEOGRAPHIC_DATA] [GEOGRAPHIC_DATA] [PERSON_NAME] QuickBo…" at bounding box center [454, 116] width 799 height 26
click at [412, 112] on div "Location [PERSON_NAME][GEOGRAPHIC_DATA] [GEOGRAPHIC_DATA] [PERSON_NAME] QuickBo…" at bounding box center [454, 116] width 799 height 26
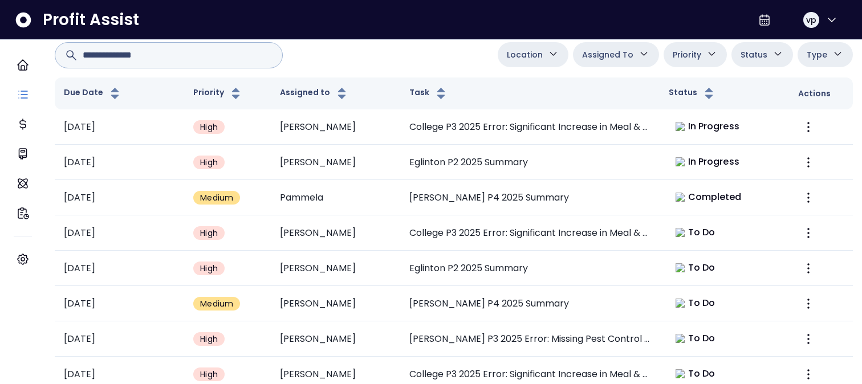
scroll to position [0, 0]
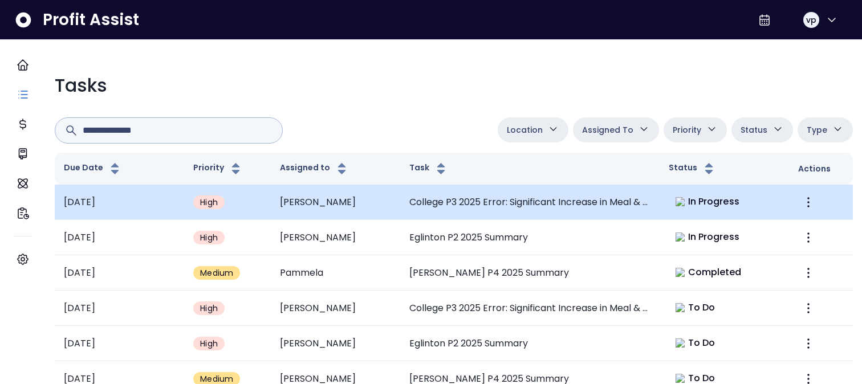
click at [723, 207] on span "In Progress" at bounding box center [713, 202] width 51 height 14
click at [667, 209] on td "In Progress" at bounding box center [724, 202] width 129 height 35
click at [599, 206] on td "College P3 2025 Error: Significant Increase in Meal & Entertainment" at bounding box center [530, 202] width 260 height 35
click at [776, 202] on td "In Progress" at bounding box center [724, 202] width 129 height 35
click at [803, 206] on icon "More" at bounding box center [809, 203] width 14 height 14
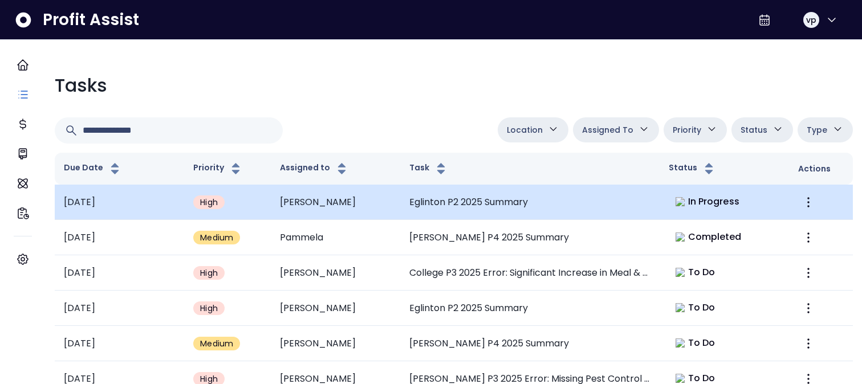
click at [514, 212] on td "Eglinton P2 2025 Summary" at bounding box center [530, 202] width 260 height 35
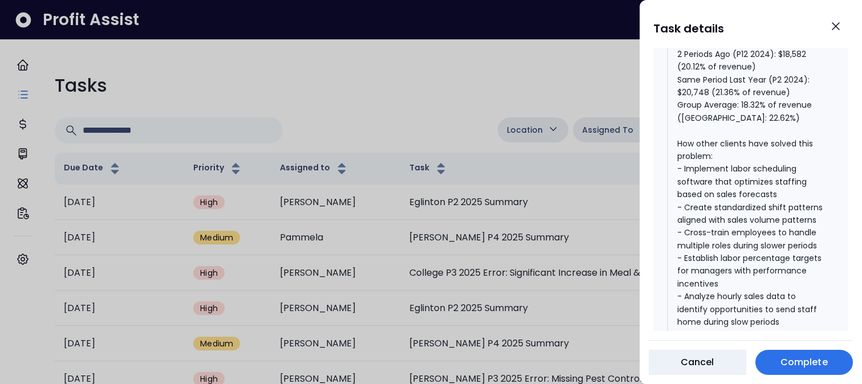
scroll to position [1046, 0]
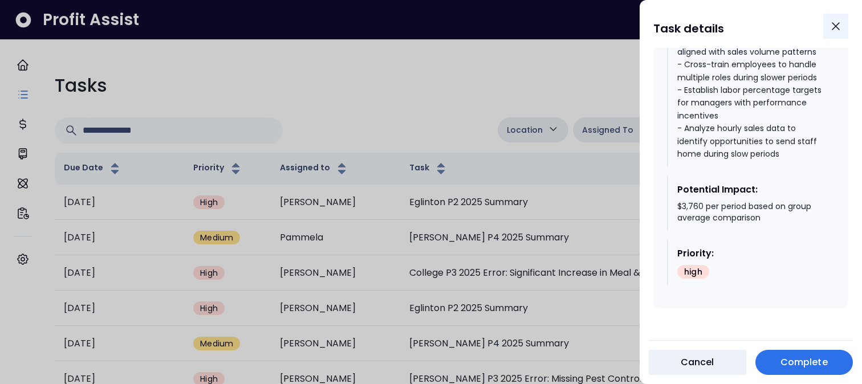
click at [836, 25] on icon "Close" at bounding box center [836, 26] width 14 height 14
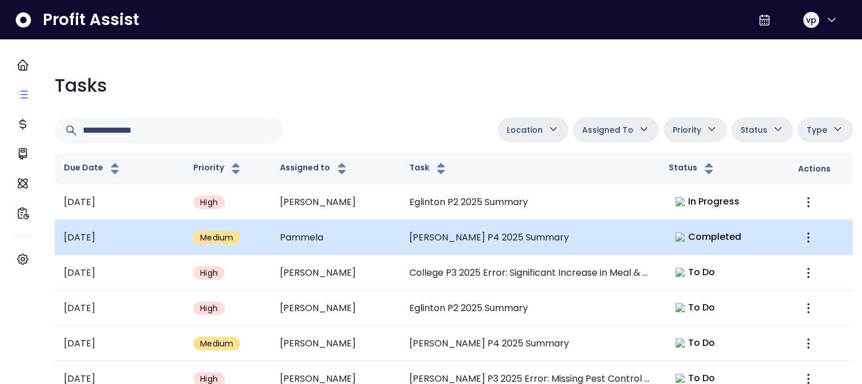
click at [700, 237] on span "Completed" at bounding box center [715, 237] width 54 height 14
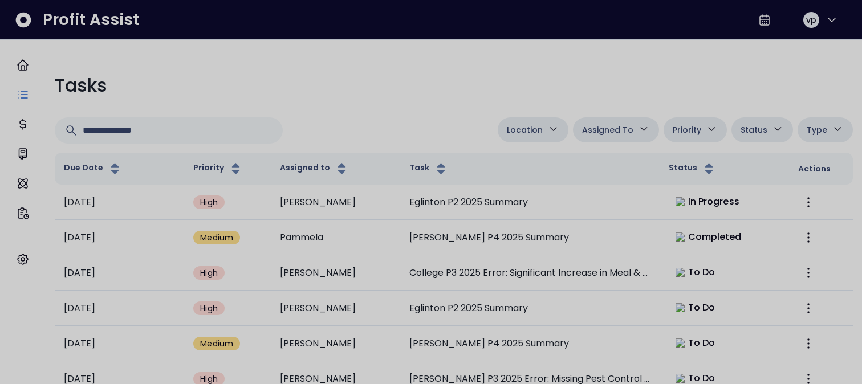
click at [566, 80] on div at bounding box center [431, 192] width 862 height 384
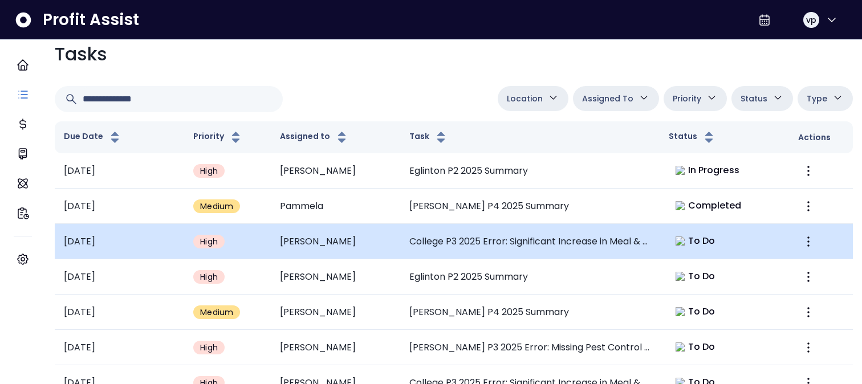
scroll to position [0, 0]
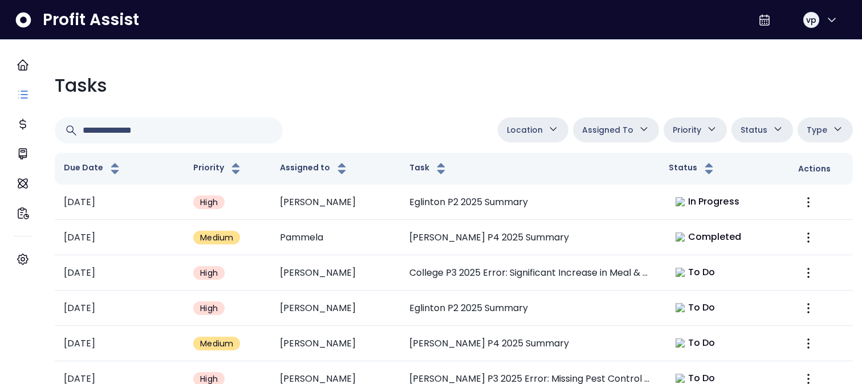
click at [638, 128] on icon "button" at bounding box center [644, 129] width 12 height 12
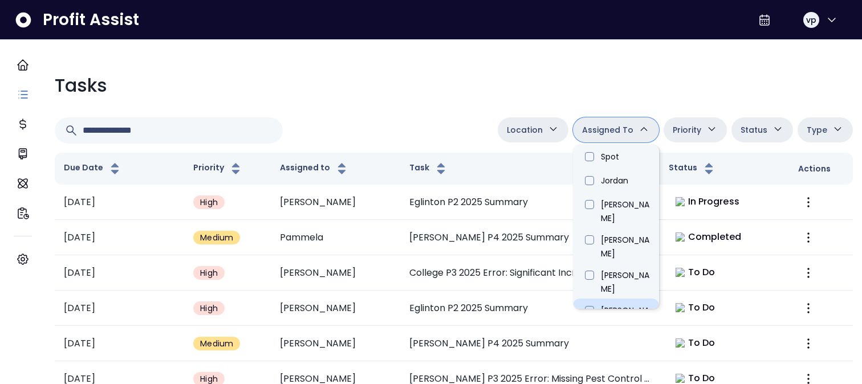
click at [611, 299] on li "[PERSON_NAME]" at bounding box center [616, 316] width 86 height 35
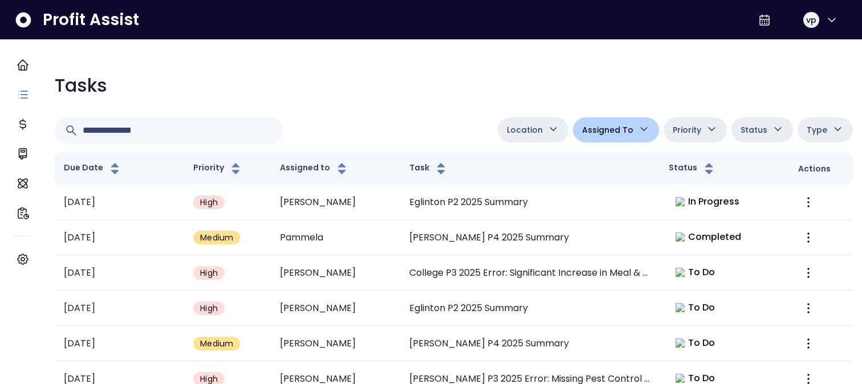
click at [615, 133] on span "Assigned To" at bounding box center [607, 130] width 51 height 14
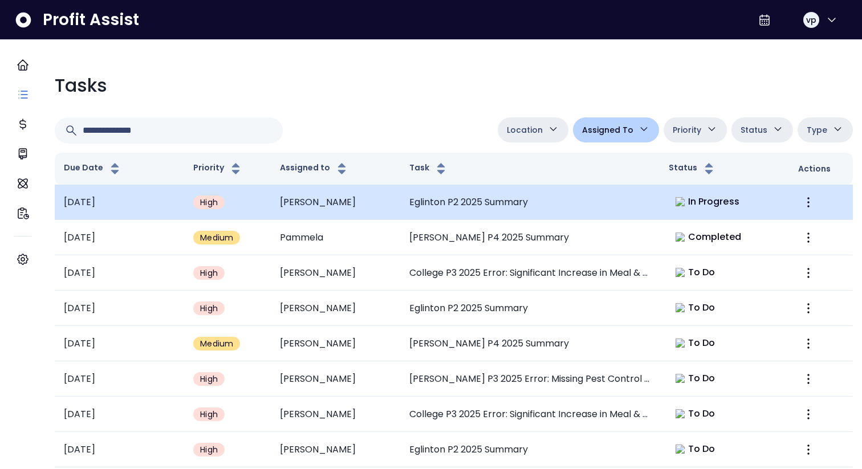
click at [636, 214] on td "Eglinton P2 2025 Summary" at bounding box center [530, 202] width 260 height 35
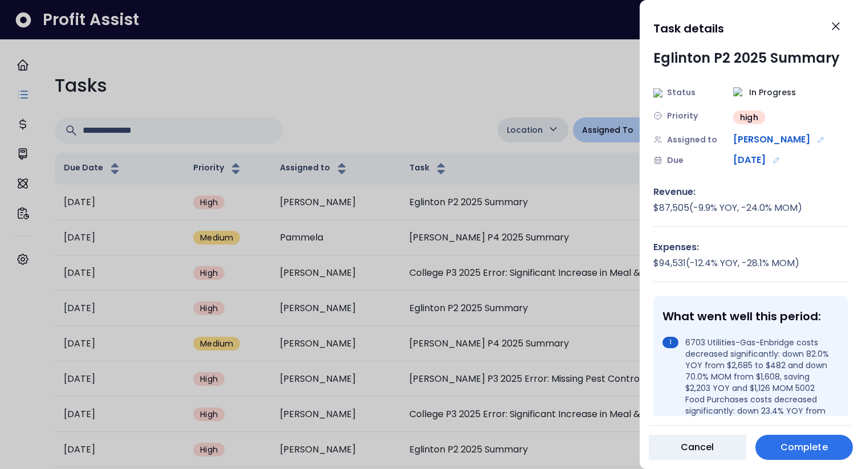
click at [439, 79] on div at bounding box center [431, 234] width 862 height 469
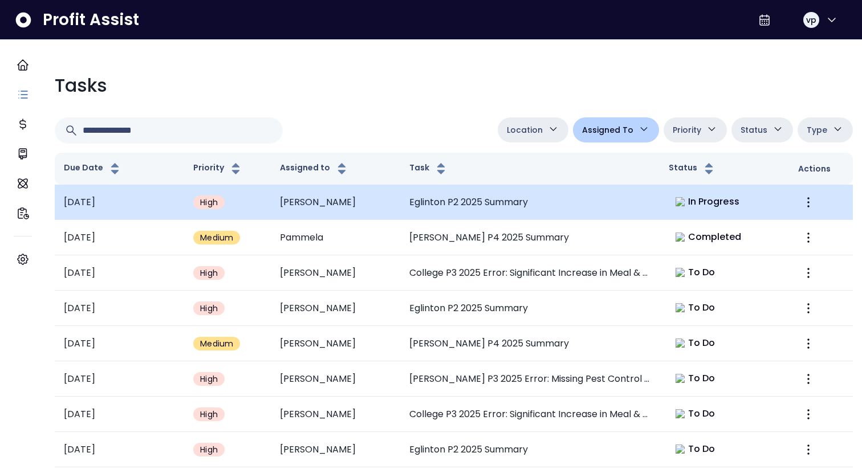
click at [607, 204] on td "Eglinton P2 2025 Summary" at bounding box center [530, 202] width 260 height 35
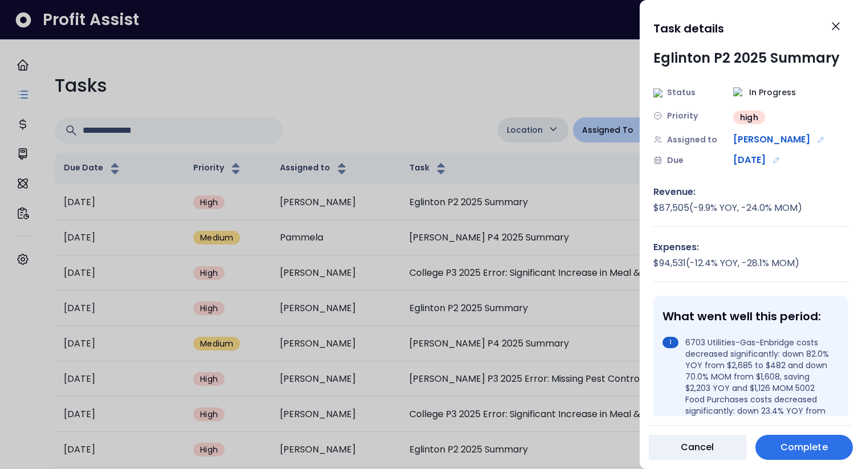
click at [819, 384] on span "Complete" at bounding box center [804, 448] width 47 height 14
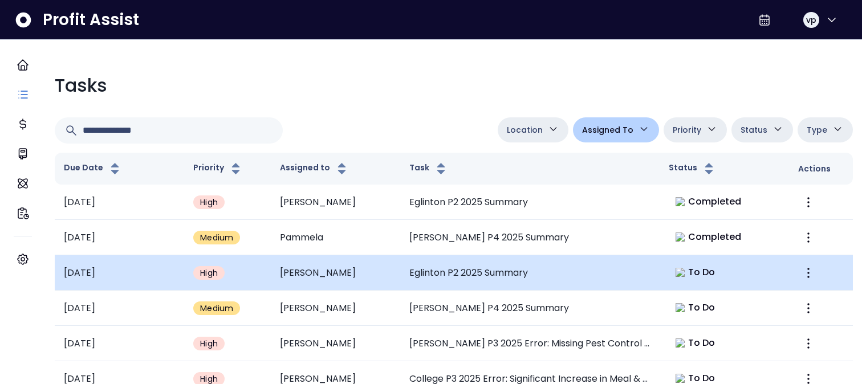
click at [730, 276] on td "To Do" at bounding box center [724, 273] width 129 height 35
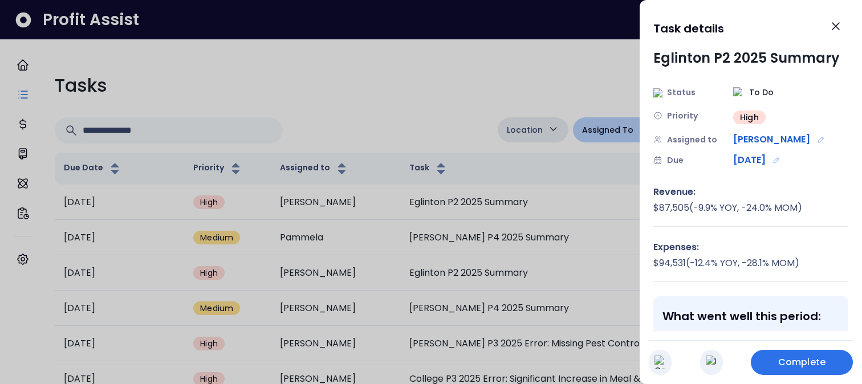
click at [781, 361] on span "Complete" at bounding box center [802, 363] width 47 height 14
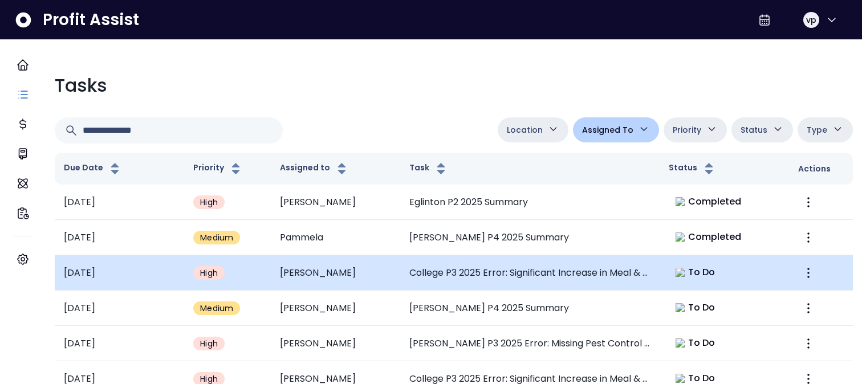
click at [707, 280] on td "To Do" at bounding box center [724, 273] width 129 height 35
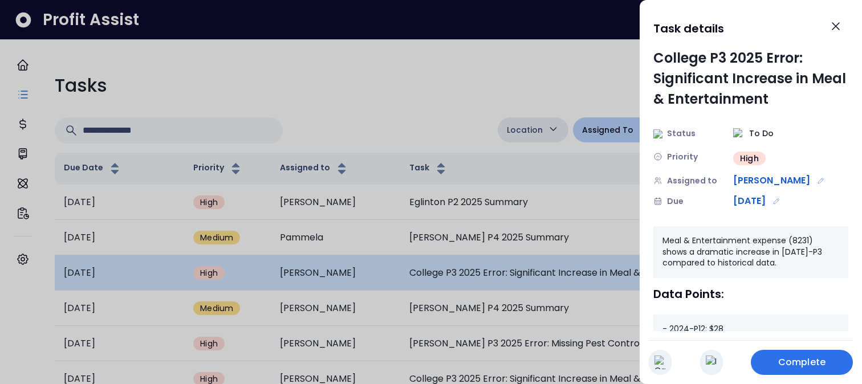
click at [707, 280] on div "Meal & Entertainment expense (8231) shows a dramatic increase in 2025-P3 compar…" at bounding box center [751, 348] width 195 height 244
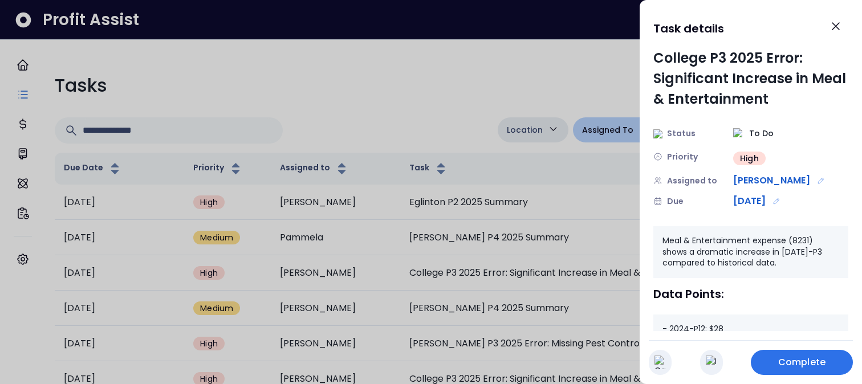
click at [781, 368] on span "Complete" at bounding box center [802, 363] width 47 height 14
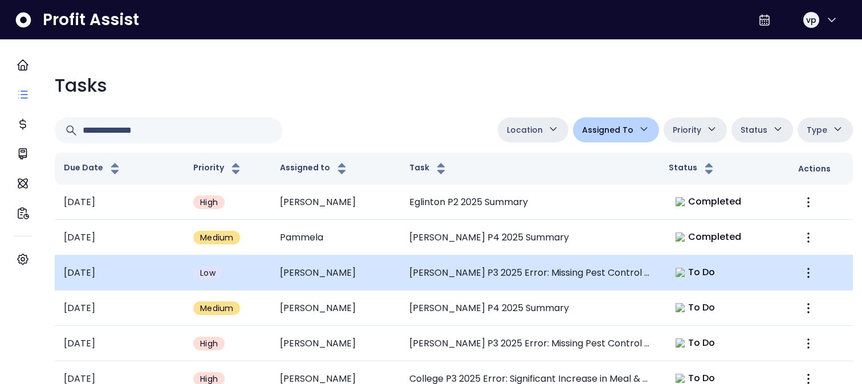
click at [688, 281] on td "To Do" at bounding box center [724, 273] width 129 height 35
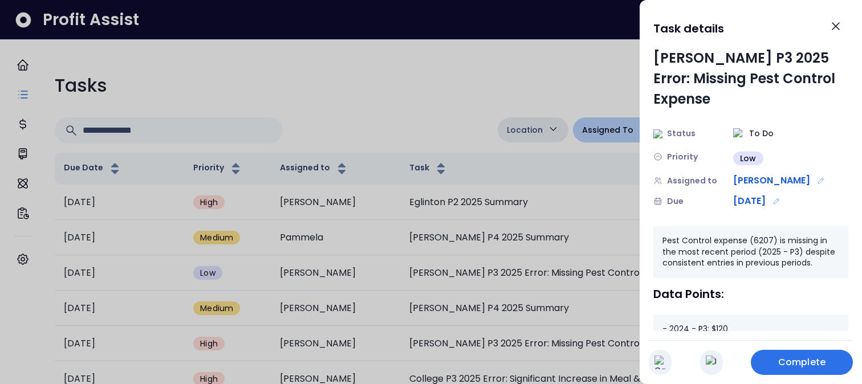
click at [480, 301] on div at bounding box center [431, 192] width 862 height 384
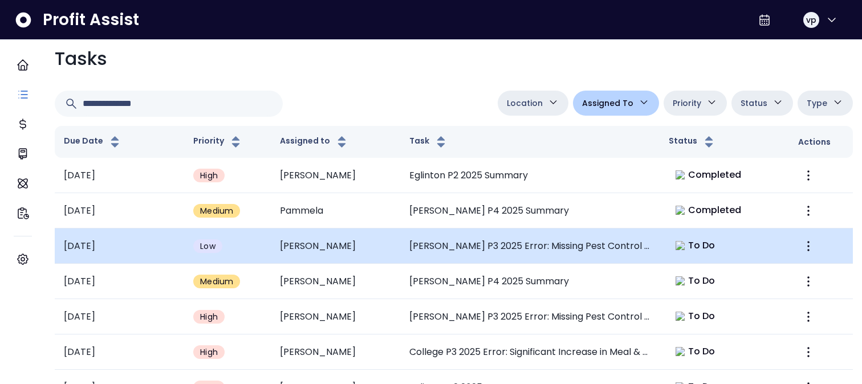
scroll to position [38, 0]
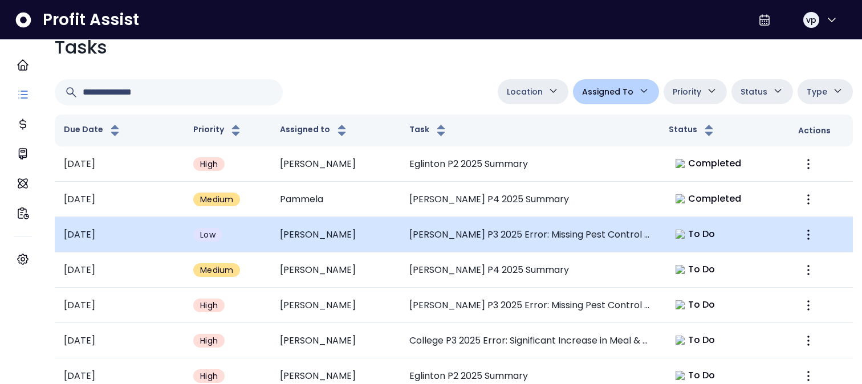
click at [627, 239] on td "[PERSON_NAME] P3 2025 Error: Missing Pest Control Expense" at bounding box center [530, 234] width 260 height 35
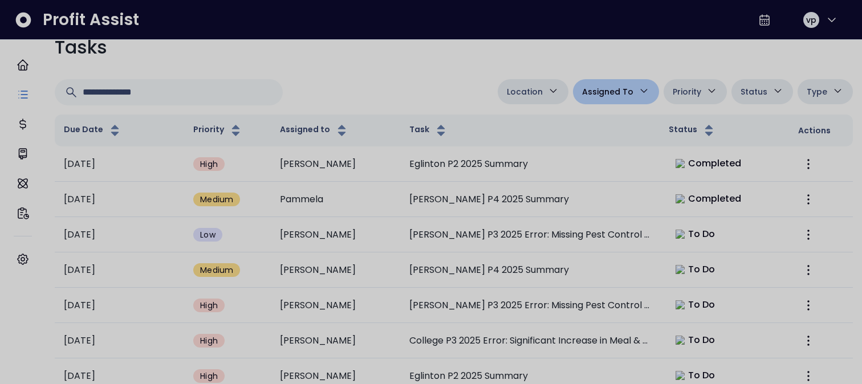
click at [516, 231] on div at bounding box center [431, 192] width 862 height 384
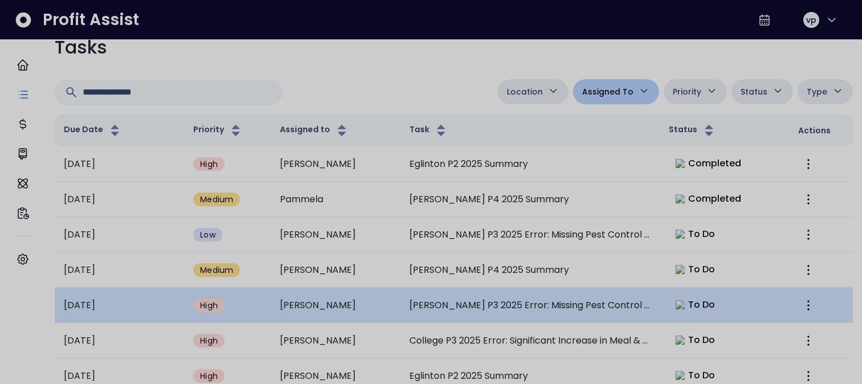
scroll to position [38, 0]
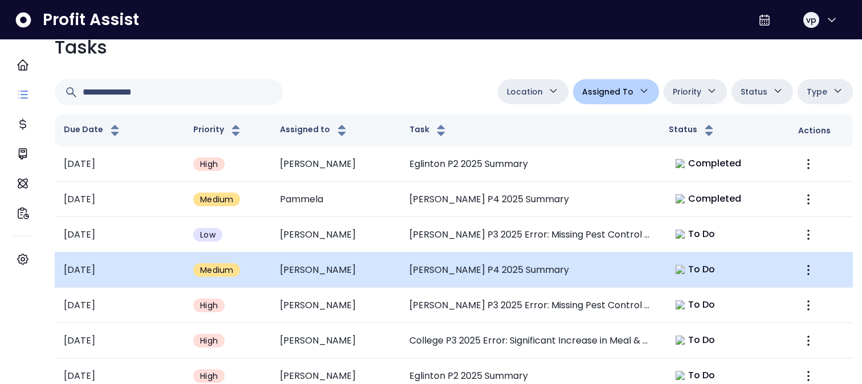
click at [596, 274] on td "[PERSON_NAME] P4 2025 Summary" at bounding box center [530, 270] width 260 height 35
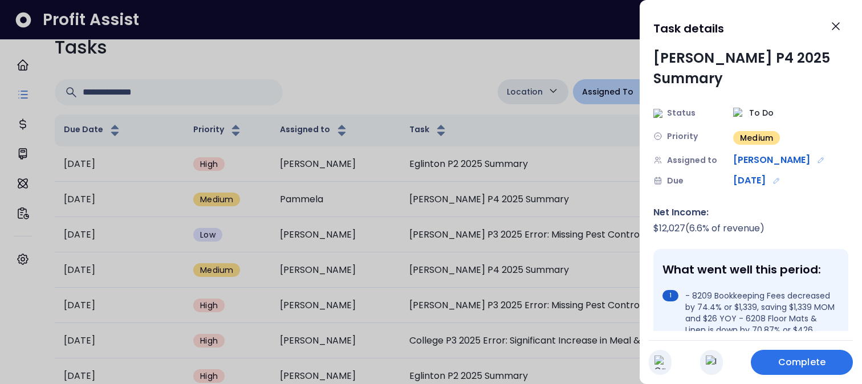
click at [707, 363] on img "button" at bounding box center [711, 363] width 11 height 14
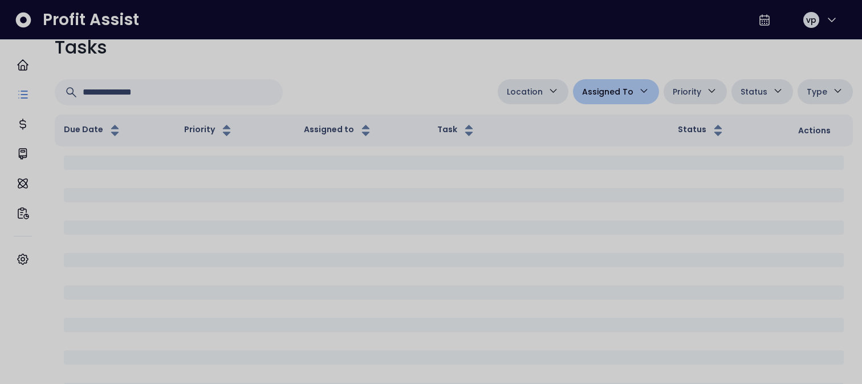
scroll to position [38, 0]
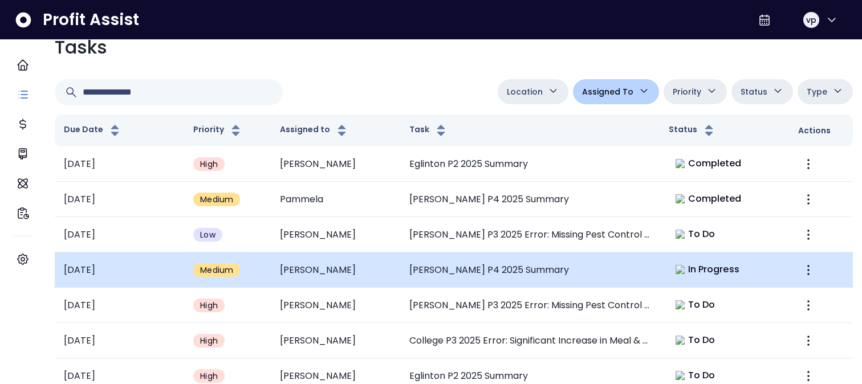
click at [684, 276] on td "In Progress" at bounding box center [724, 270] width 129 height 35
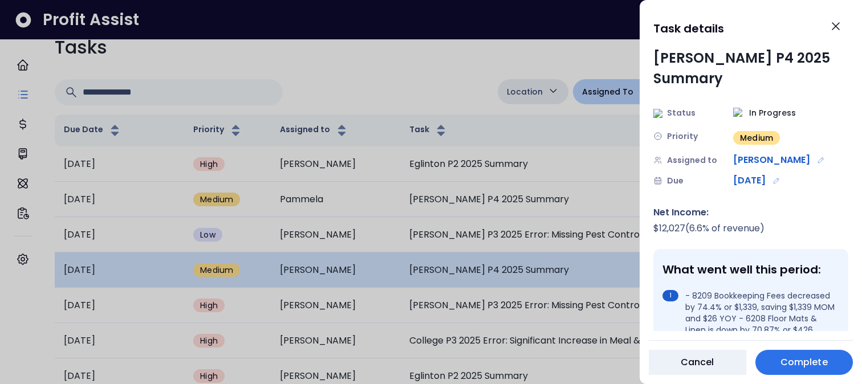
scroll to position [0, 0]
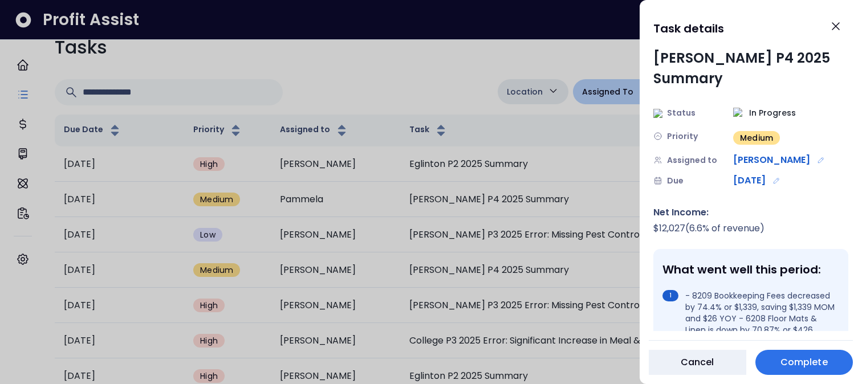
click at [793, 368] on span "Complete" at bounding box center [804, 363] width 47 height 14
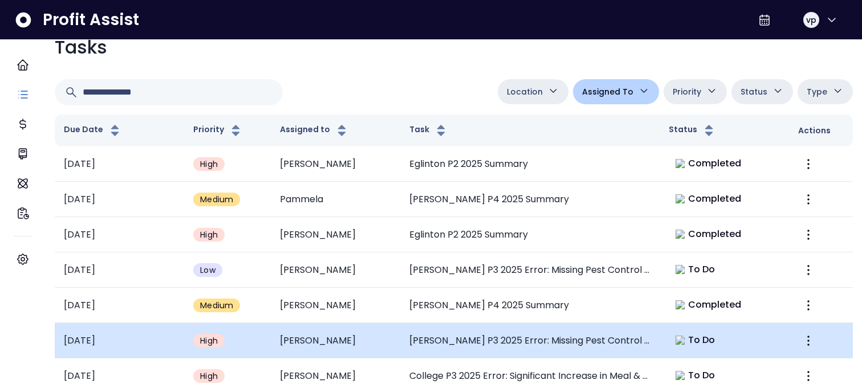
scroll to position [161, 0]
click at [597, 323] on td "[PERSON_NAME] P3 2025 Error: Missing Pest Control Expense" at bounding box center [530, 340] width 260 height 35
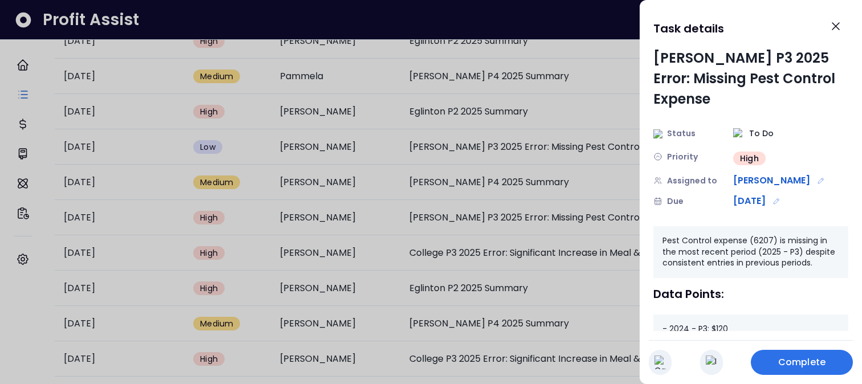
click at [704, 369] on button "button" at bounding box center [711, 362] width 23 height 25
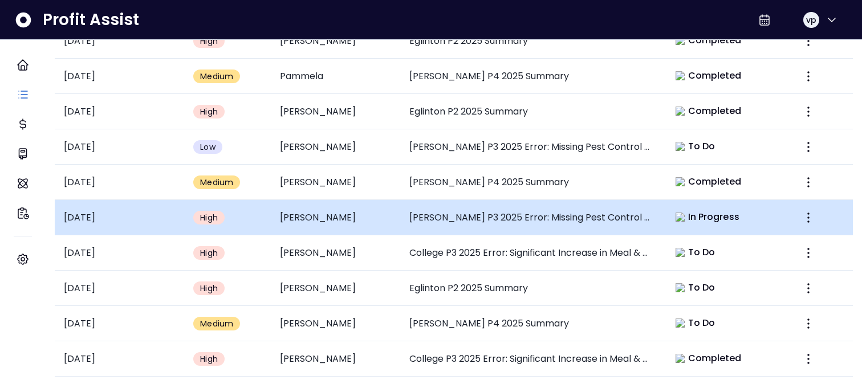
click at [670, 222] on td "In Progress" at bounding box center [724, 217] width 129 height 35
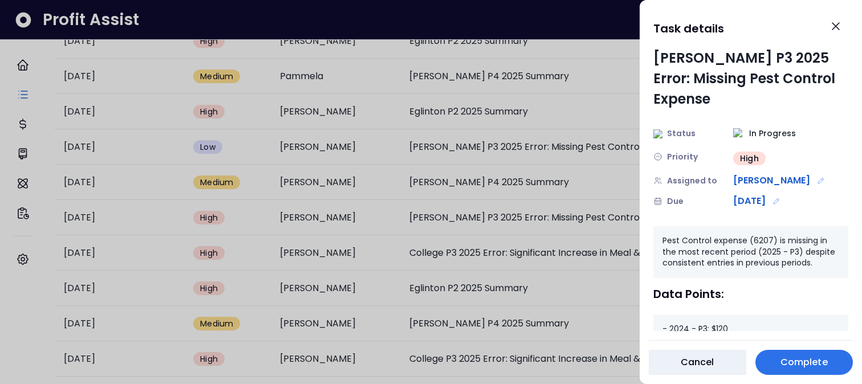
click at [800, 363] on span "Complete" at bounding box center [804, 363] width 47 height 14
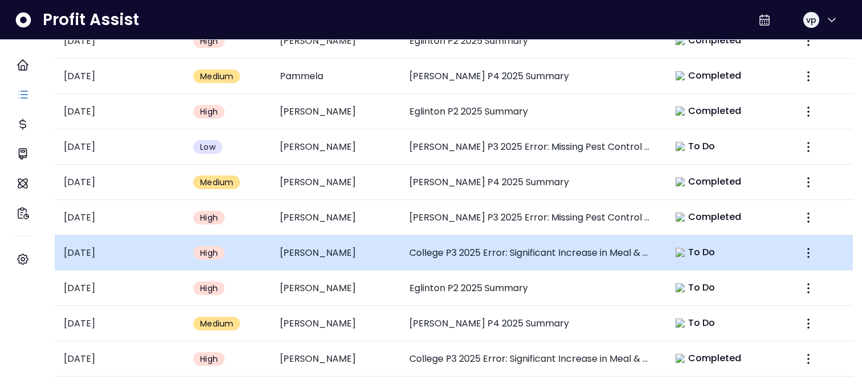
scroll to position [182, 0]
click at [601, 236] on td "College P3 2025 Error: Significant Increase in Meal & Entertainment" at bounding box center [530, 253] width 260 height 35
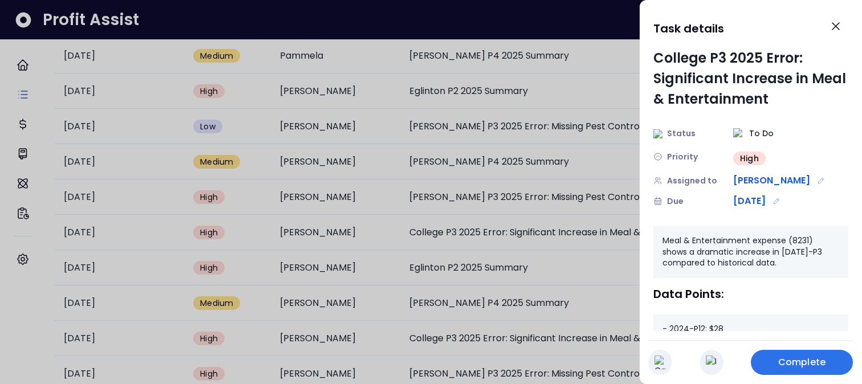
click at [714, 362] on img "button" at bounding box center [711, 363] width 11 height 14
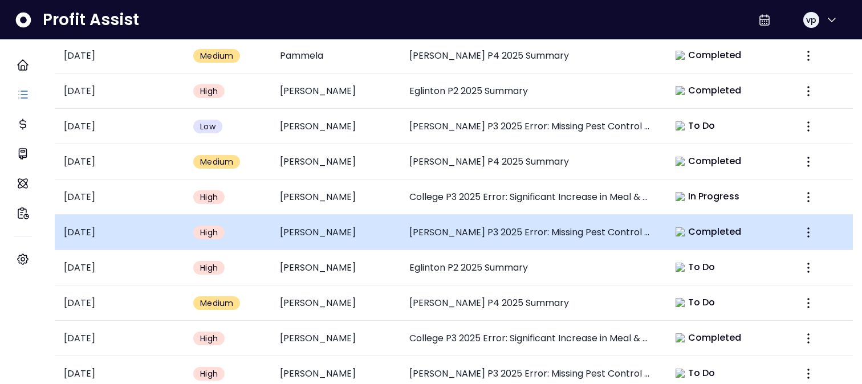
click at [625, 236] on td "[PERSON_NAME] P3 2025 Error: Missing Pest Control Expense" at bounding box center [530, 232] width 260 height 35
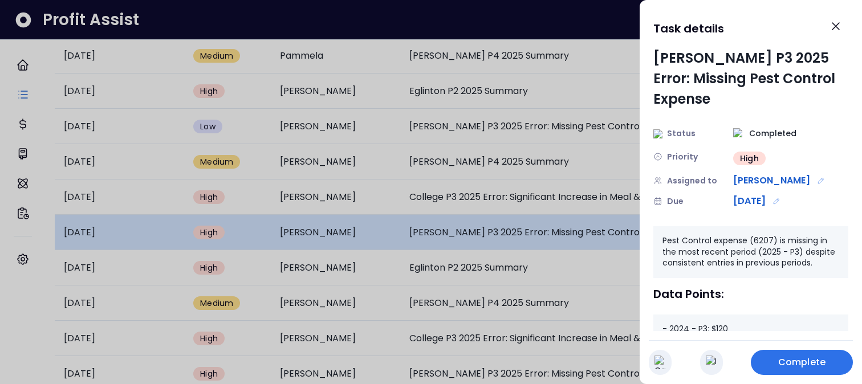
scroll to position [0, 0]
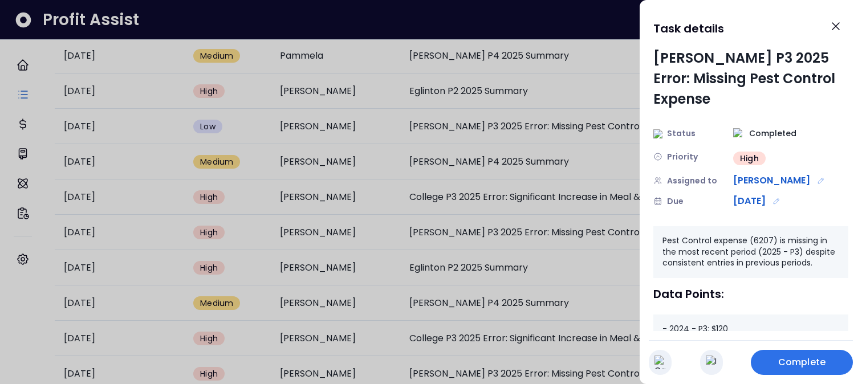
click at [787, 356] on span "Complete" at bounding box center [802, 363] width 47 height 14
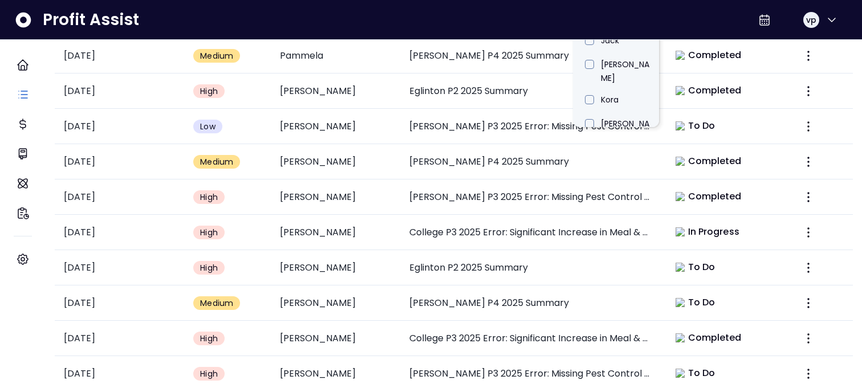
scroll to position [382, 0]
click at [611, 244] on li "[PERSON_NAME]" at bounding box center [616, 225] width 86 height 35
click at [601, 152] on li "[PERSON_NAME]" at bounding box center [616, 134] width 86 height 35
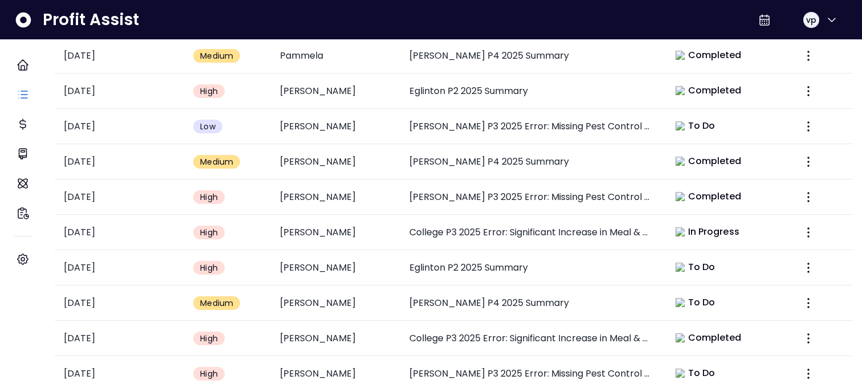
click at [444, 114] on div "Tasks Location Danforth College Queensway Duncan Eglinton QuickBooks Online Ass…" at bounding box center [454, 317] width 817 height 873
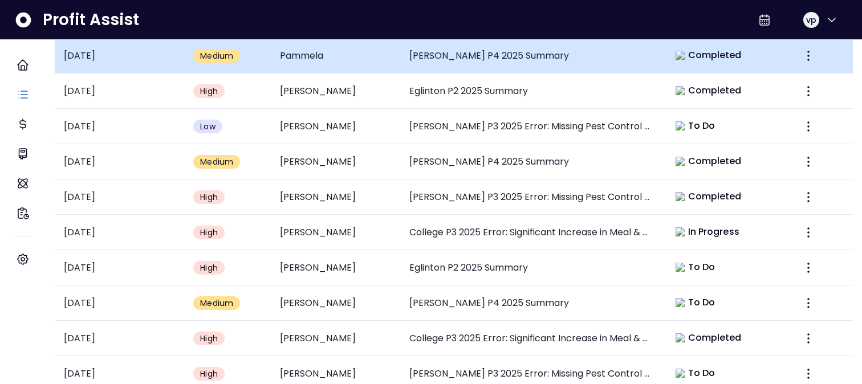
scroll to position [551, 0]
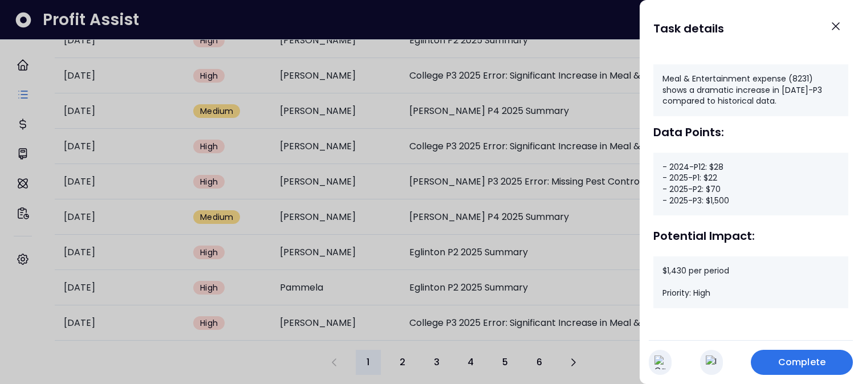
scroll to position [0, 0]
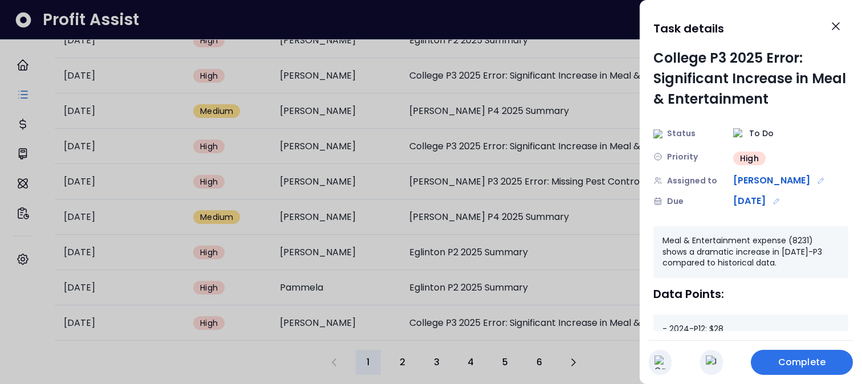
click at [272, 364] on div at bounding box center [431, 192] width 862 height 384
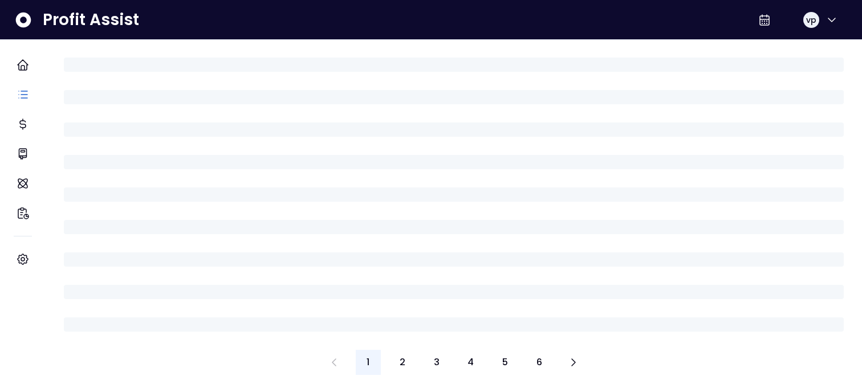
type input "*****"
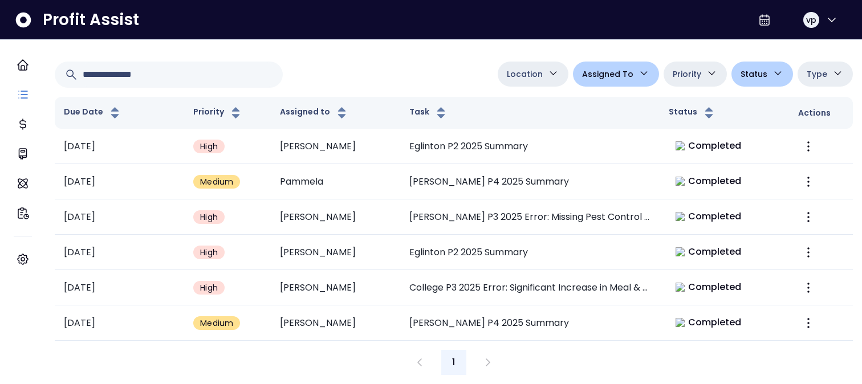
click at [752, 81] on span "Status" at bounding box center [754, 74] width 27 height 14
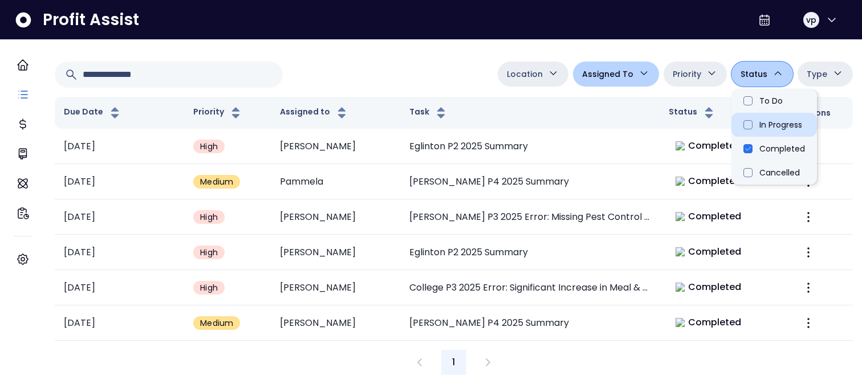
click at [756, 137] on li "In Progress" at bounding box center [775, 125] width 86 height 24
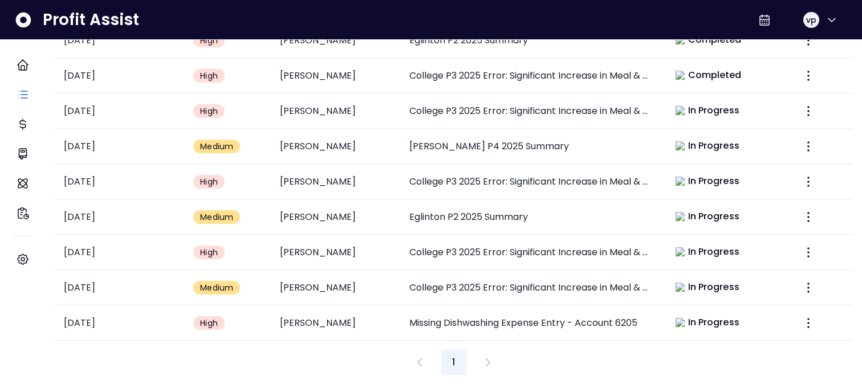
type input "**********"
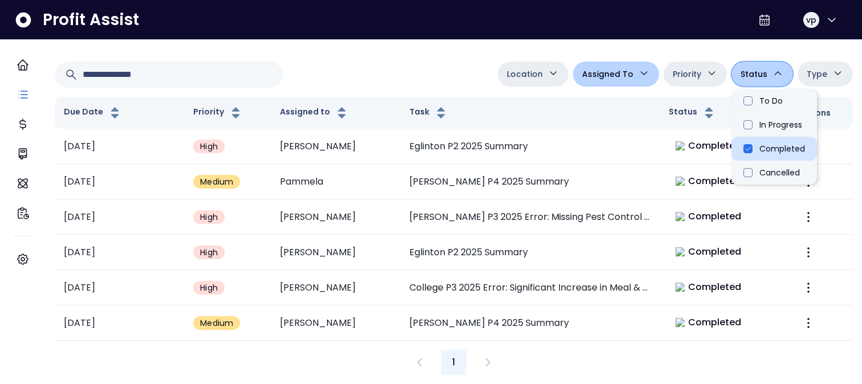
click at [740, 161] on li "Completed" at bounding box center [775, 149] width 86 height 24
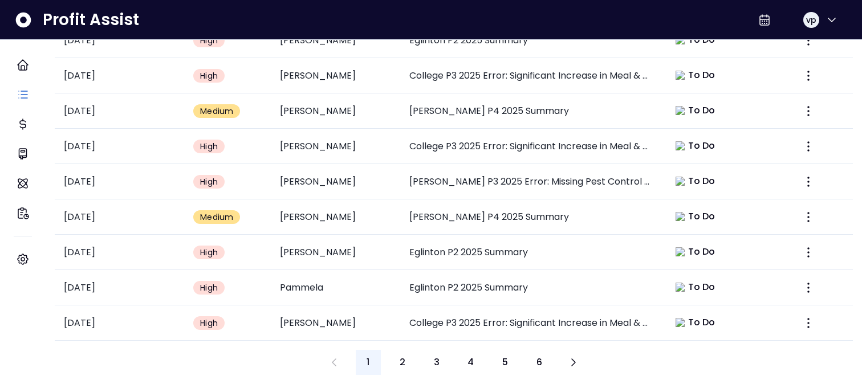
type input "********"
